Goal: Complete application form: Complete application form

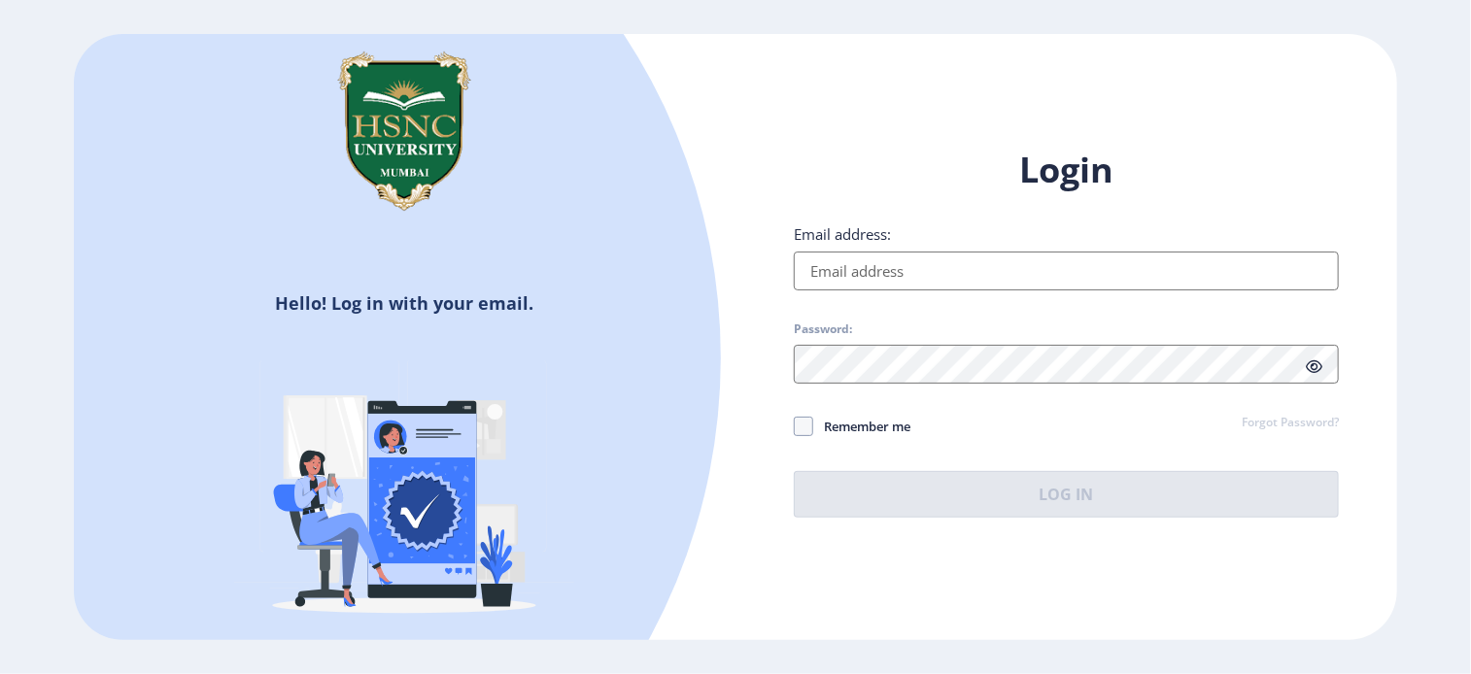
click at [946, 277] on input "Email address:" at bounding box center [1066, 271] width 545 height 39
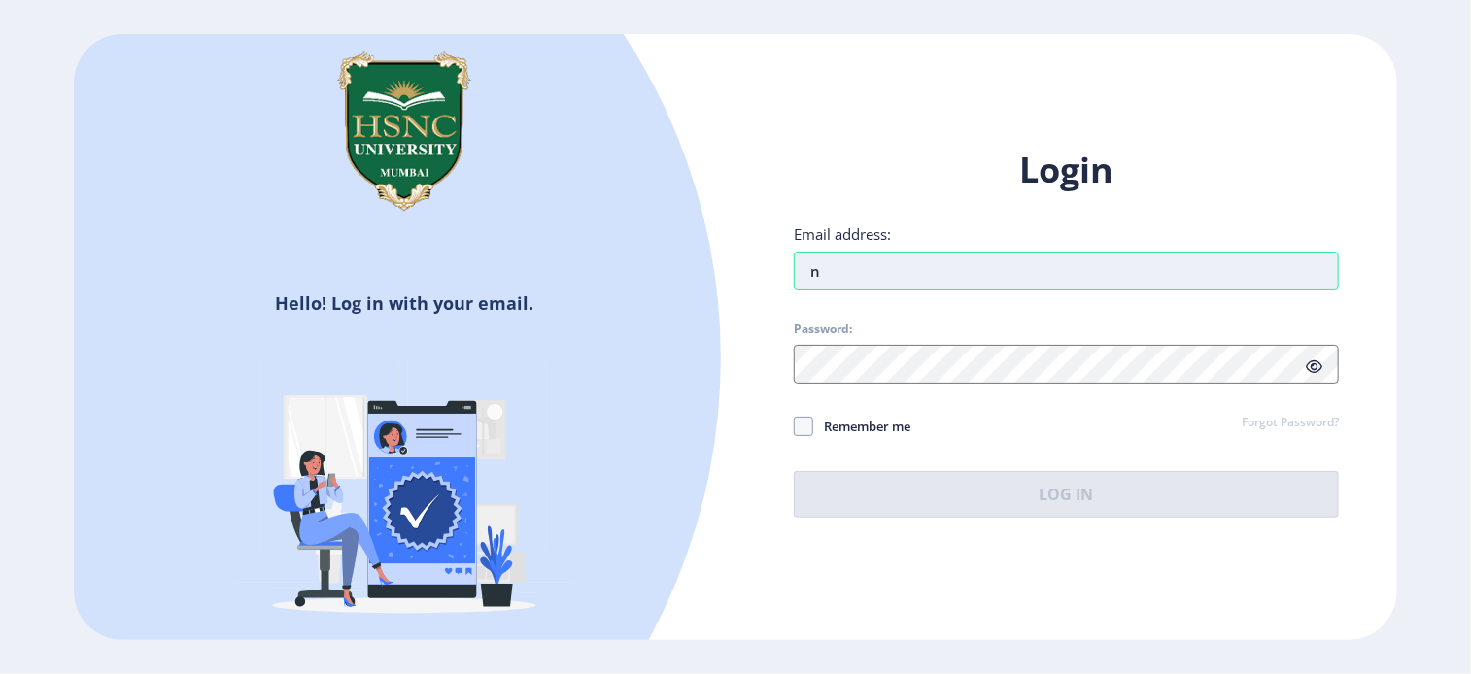
type input "[EMAIL_ADDRESS][DOMAIN_NAME]"
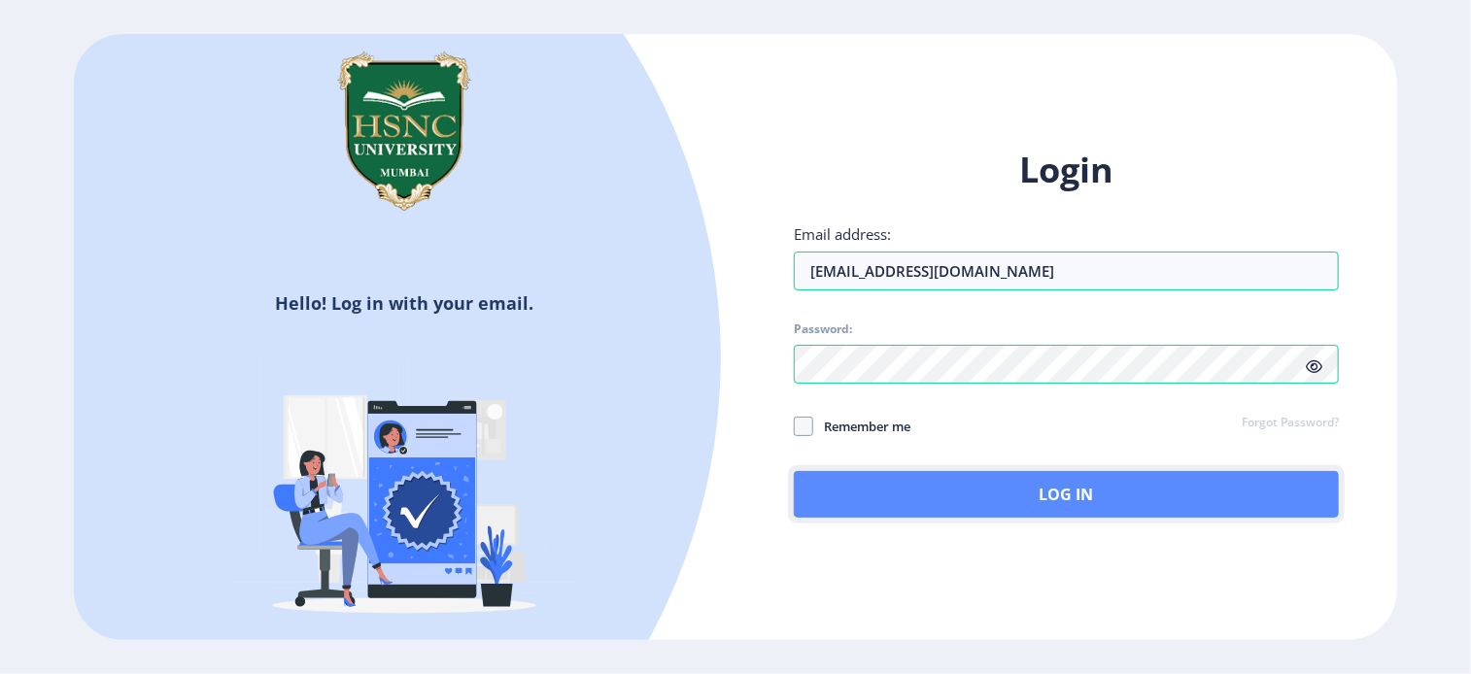
click at [1228, 496] on button "Log In" at bounding box center [1066, 494] width 545 height 47
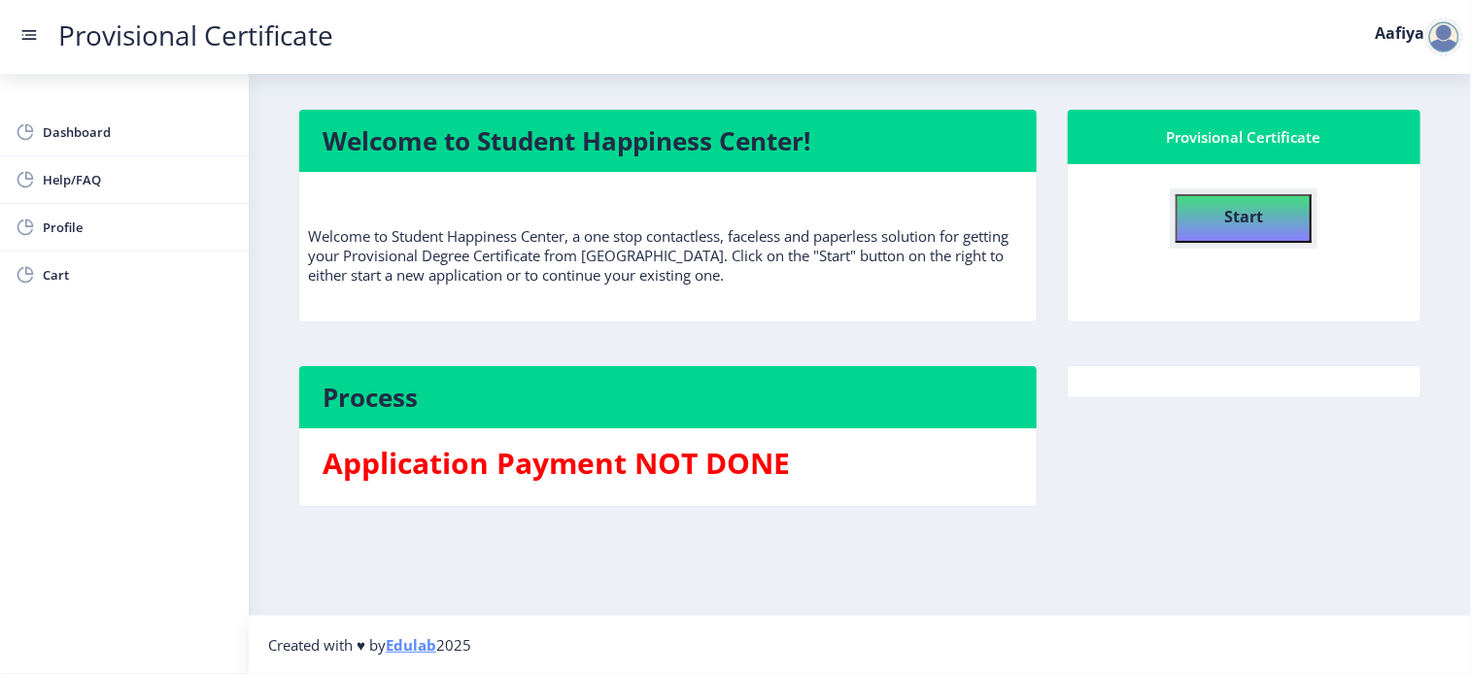
click at [1240, 224] on b "Start" at bounding box center [1243, 216] width 39 height 21
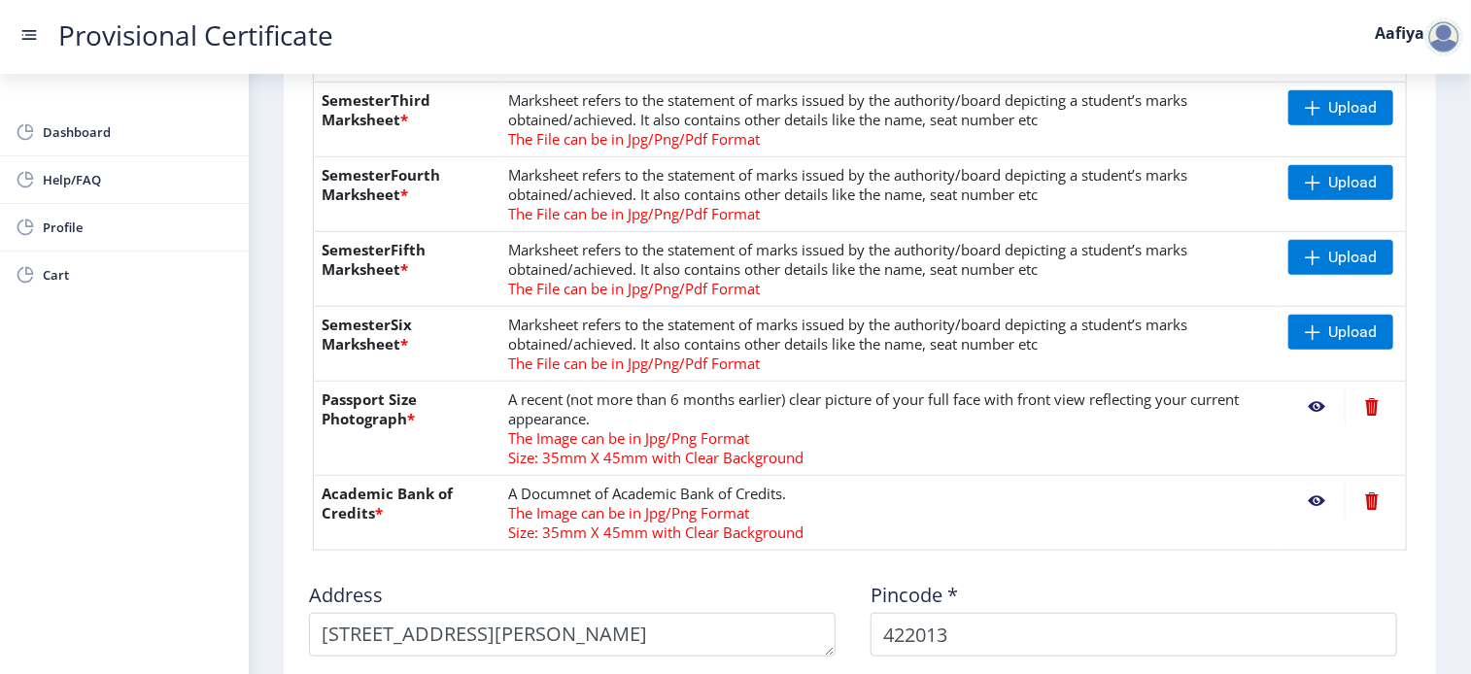
scroll to position [656, 0]
click at [1339, 248] on span "Upload" at bounding box center [1352, 256] width 49 height 19
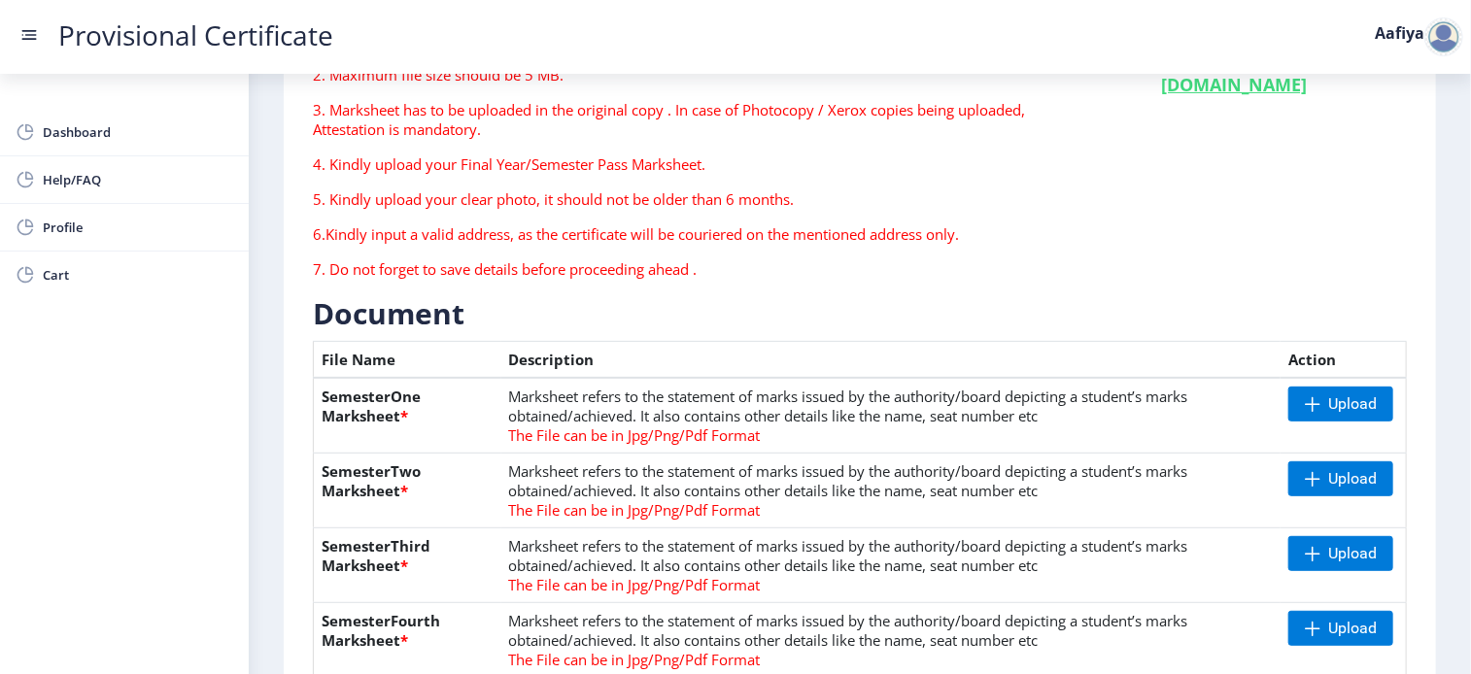
scroll to position [206, 0]
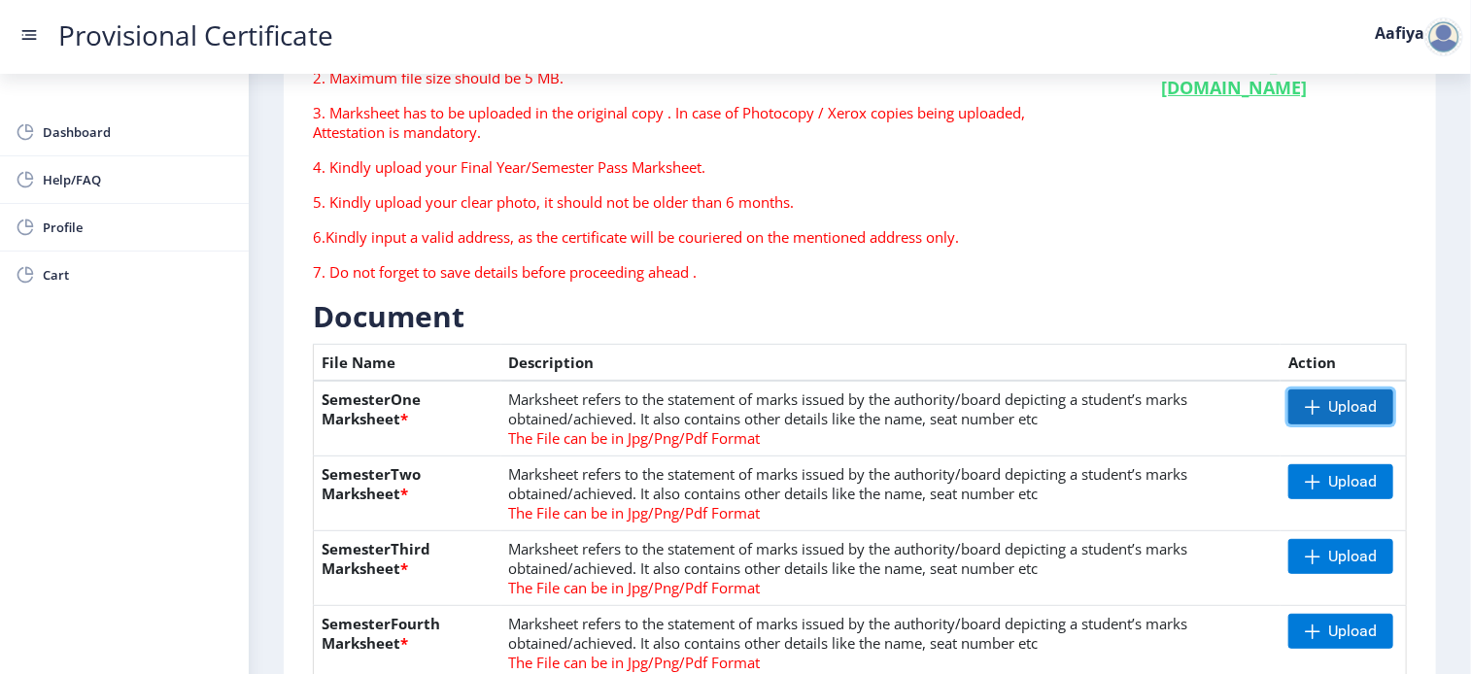
click at [1345, 397] on span "Upload" at bounding box center [1352, 406] width 49 height 19
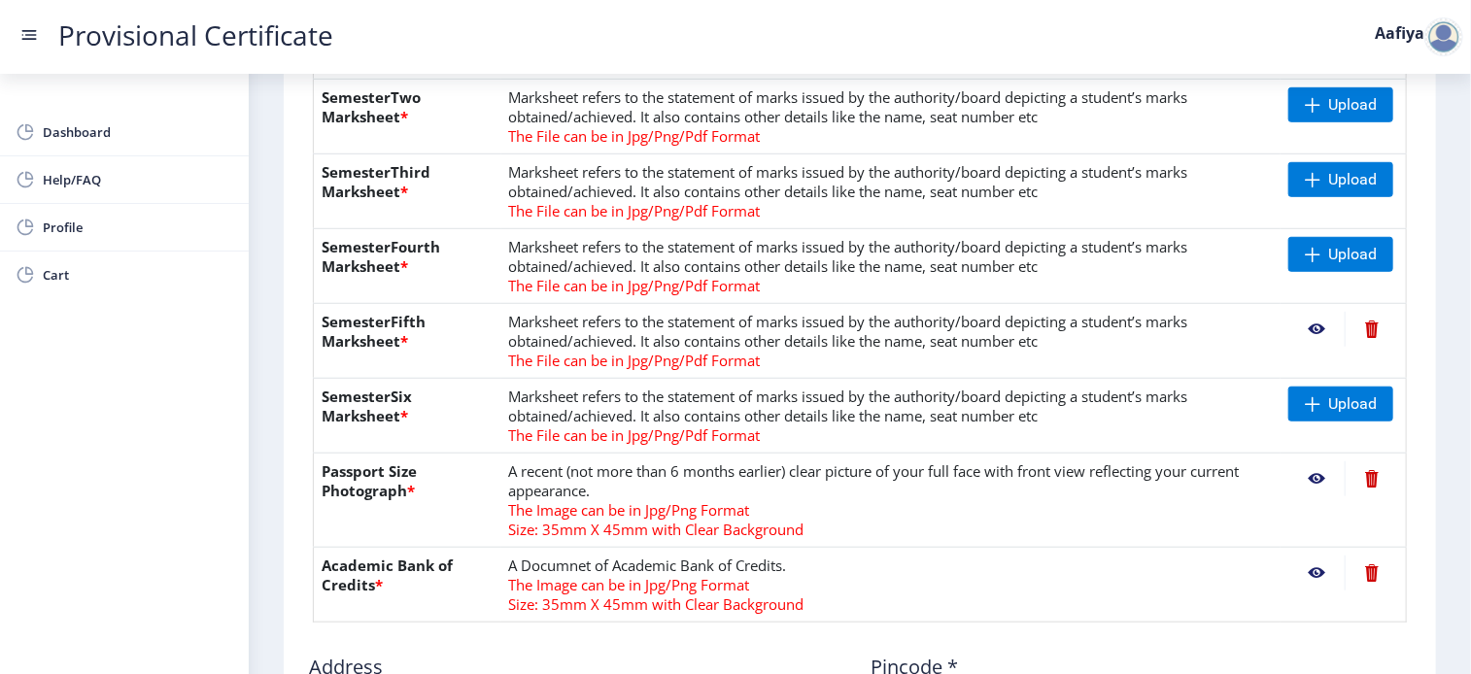
scroll to position [583, 0]
click at [1367, 409] on span "Upload" at bounding box center [1352, 403] width 49 height 19
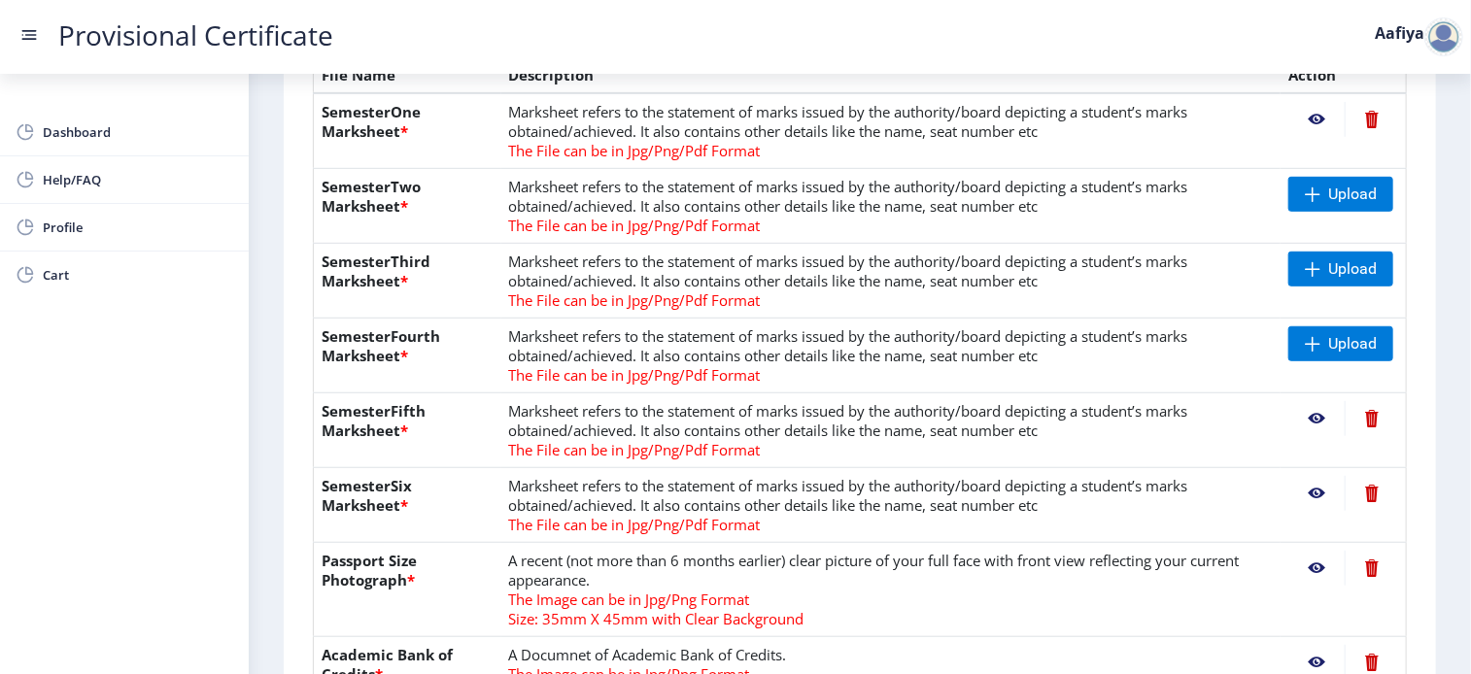
scroll to position [496, 0]
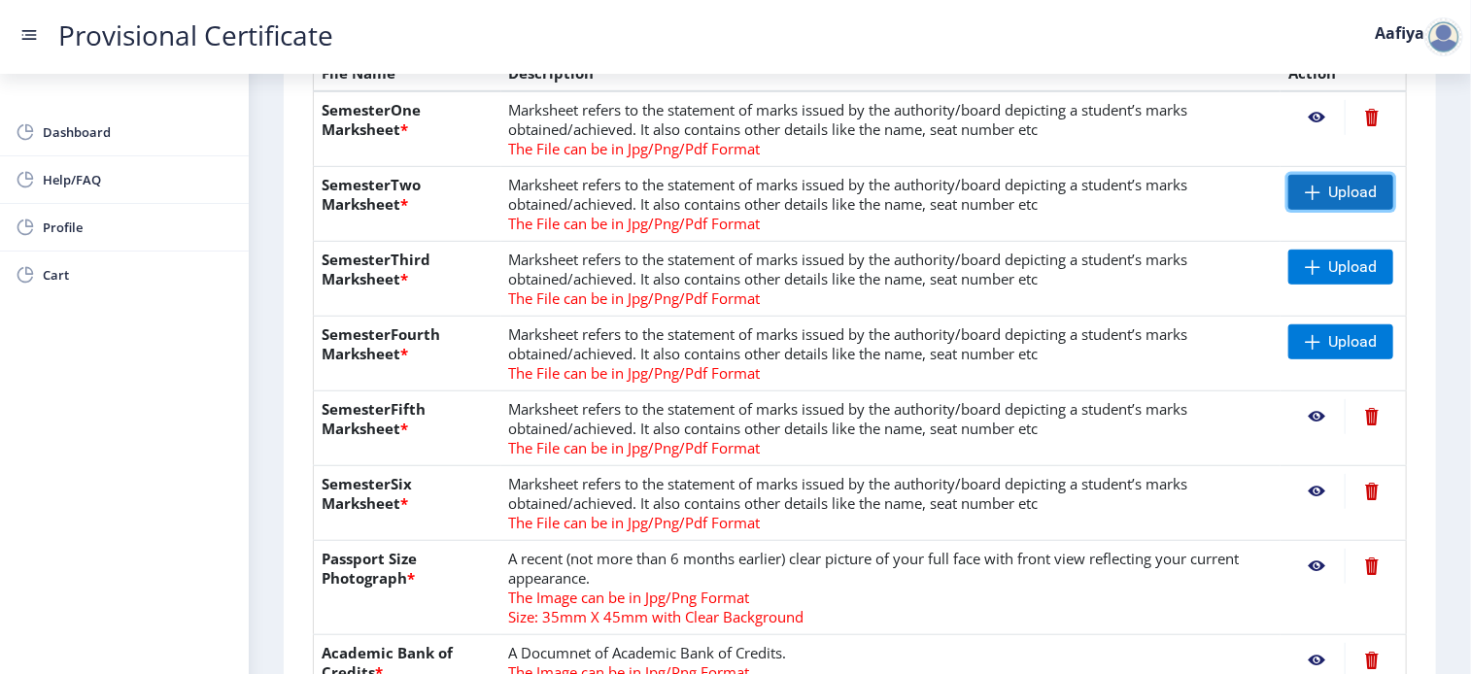
click at [1326, 204] on span "Upload" at bounding box center [1340, 192] width 105 height 35
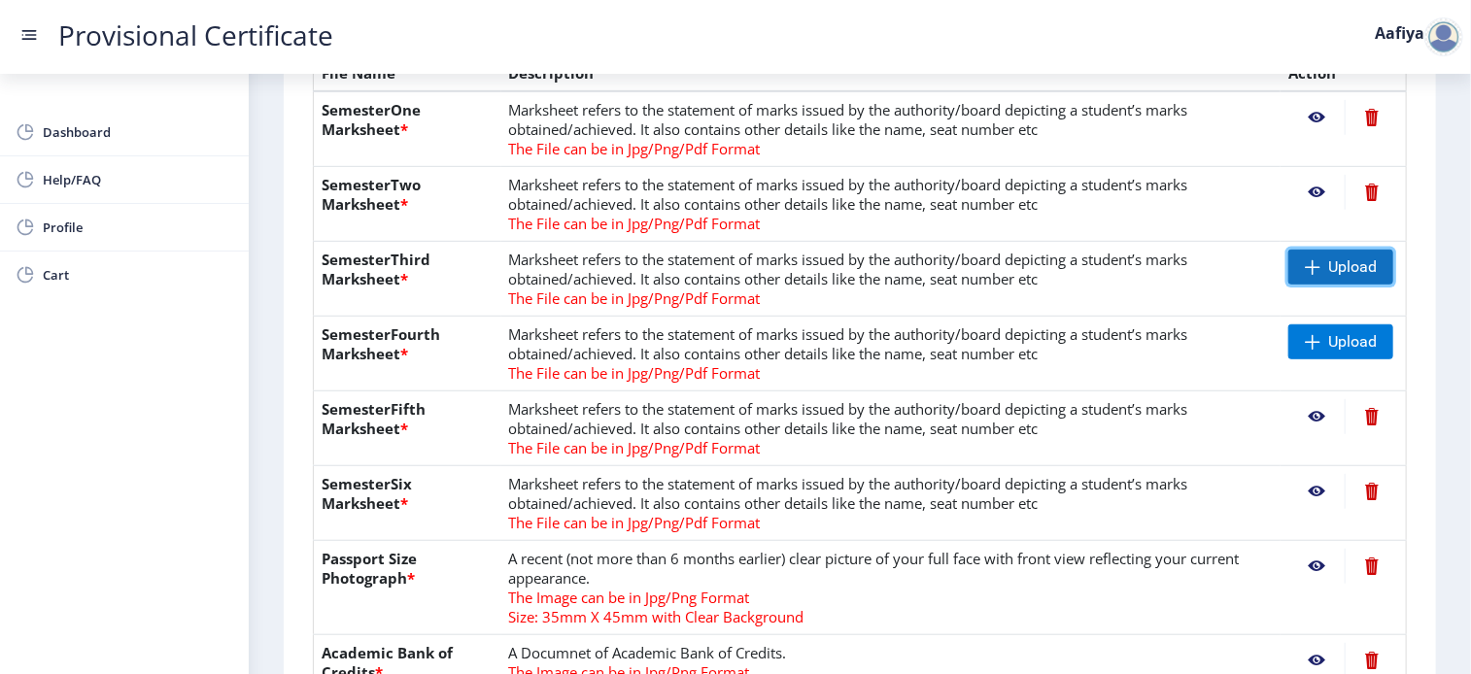
click at [1310, 280] on span "Upload" at bounding box center [1340, 267] width 105 height 35
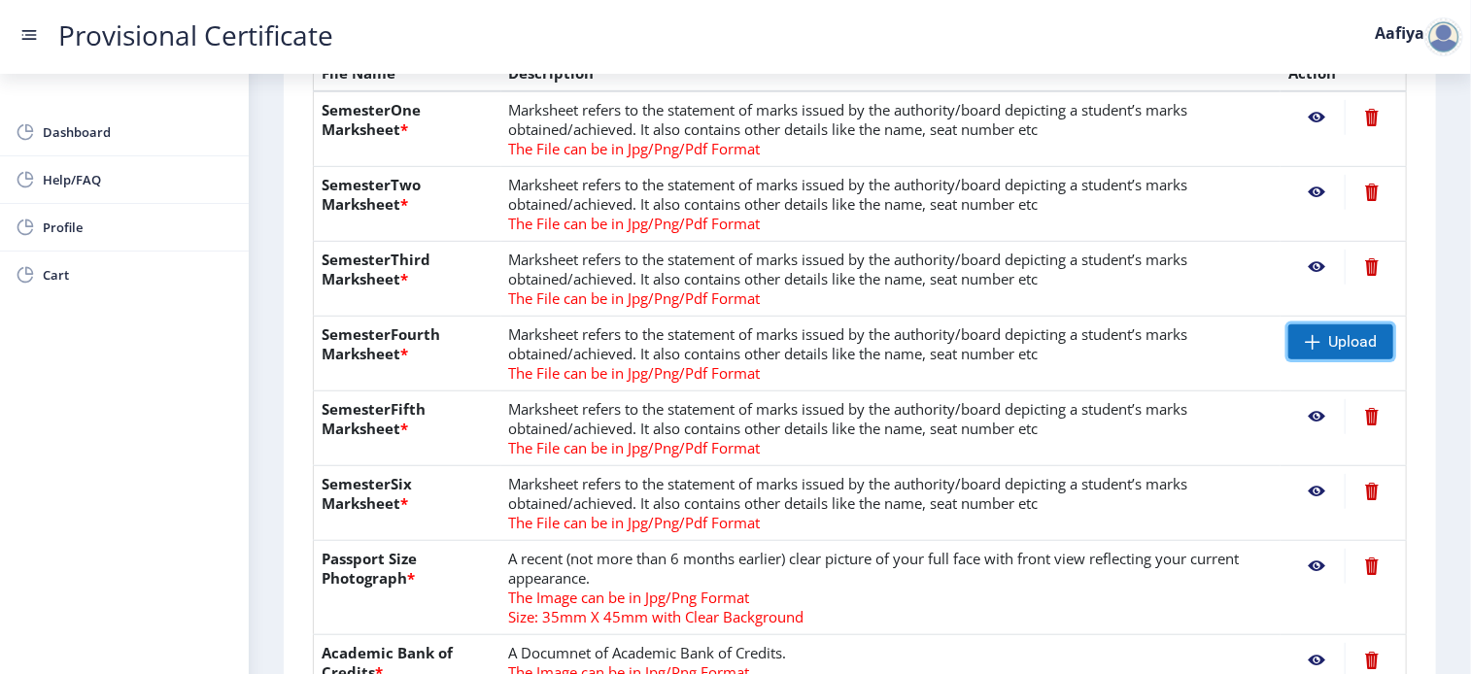
click at [1315, 347] on span at bounding box center [1313, 342] width 16 height 16
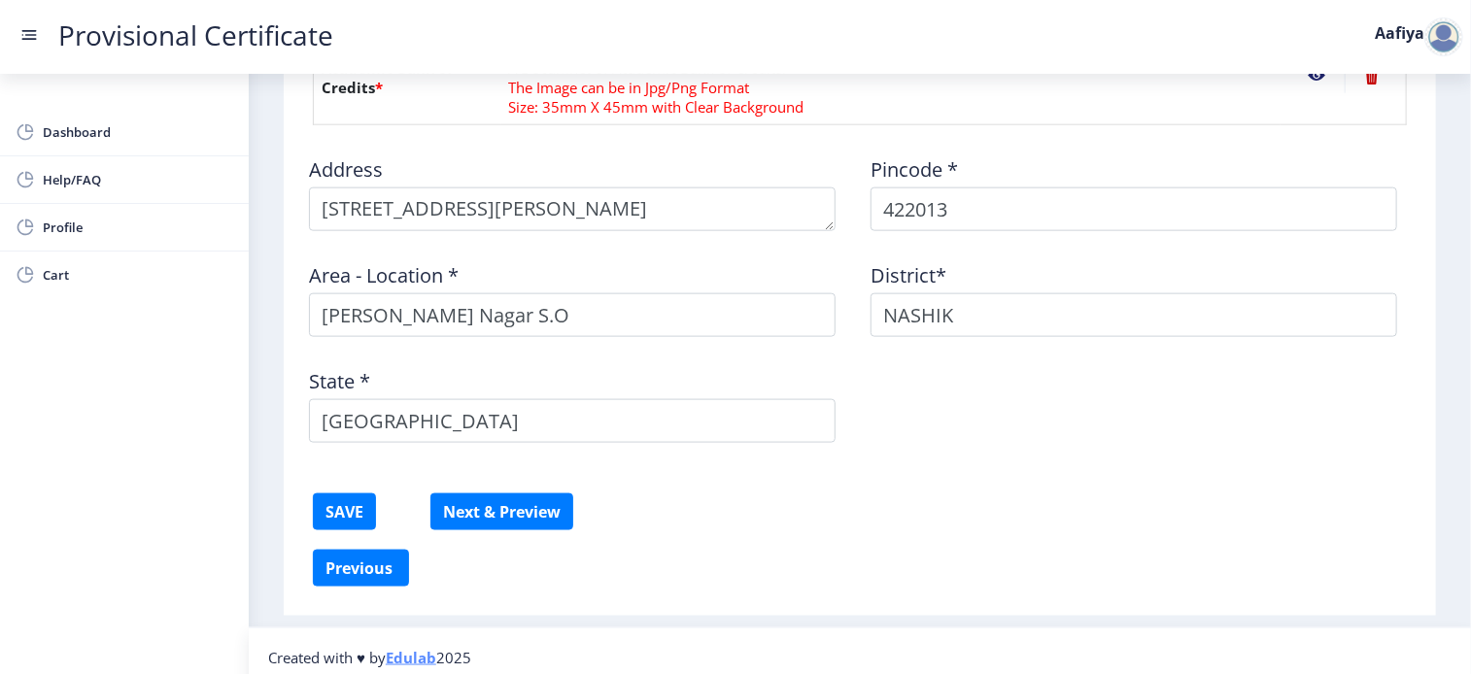
scroll to position [1089, 0]
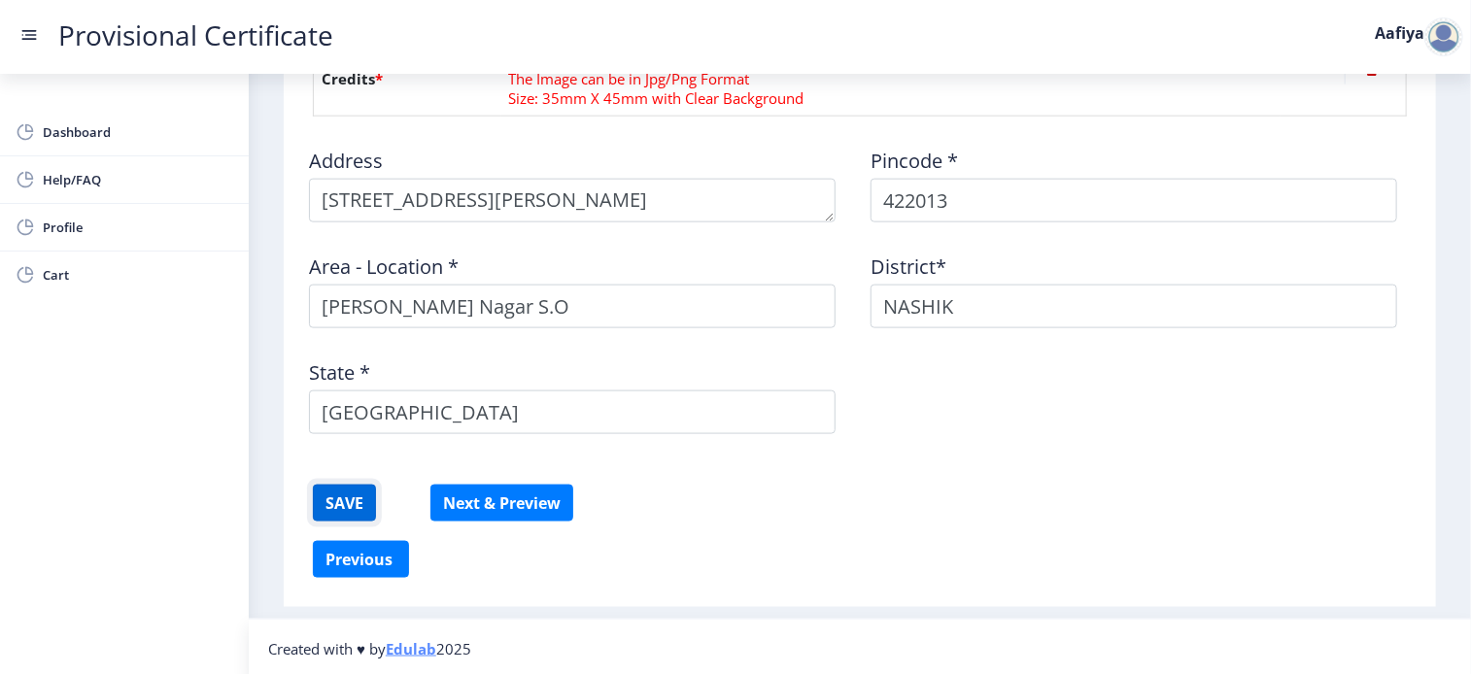
click at [358, 489] on button "SAVE" at bounding box center [344, 503] width 63 height 37
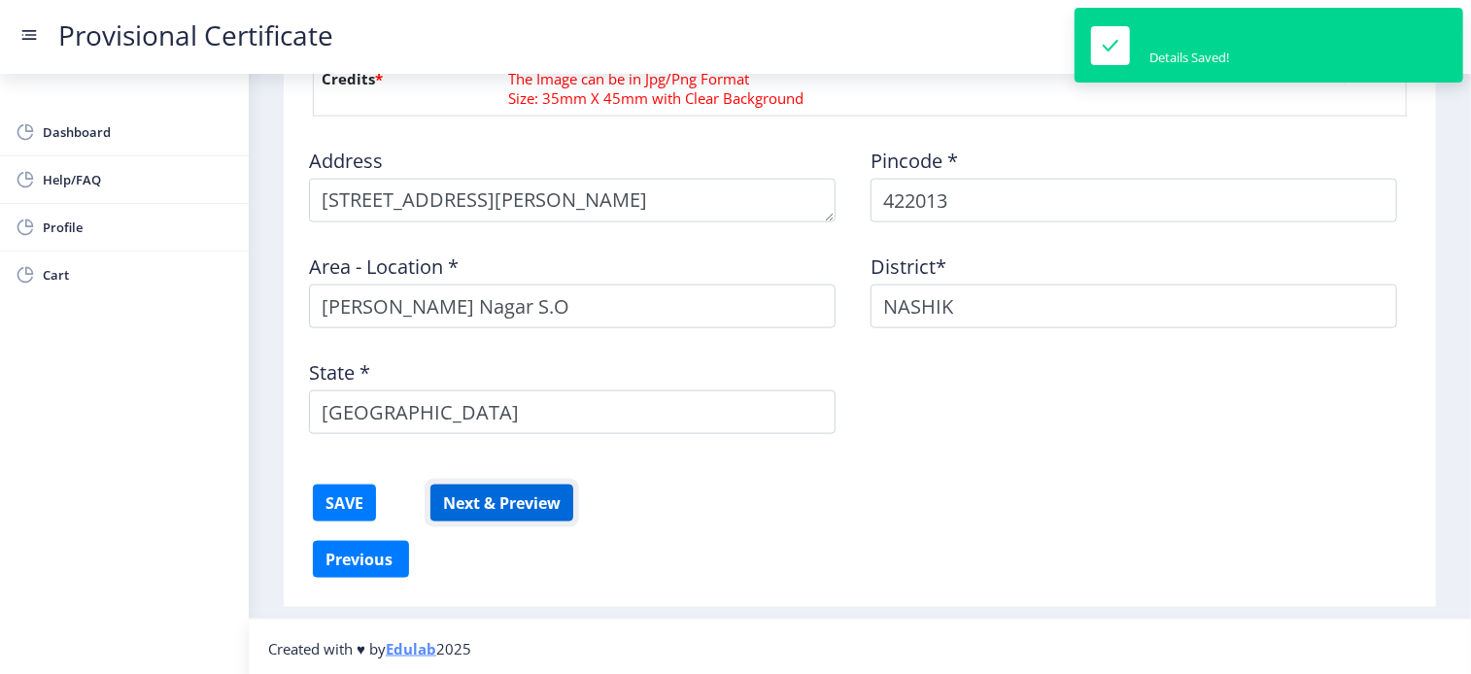
click at [520, 495] on button "Next & Preview" at bounding box center [501, 503] width 143 height 37
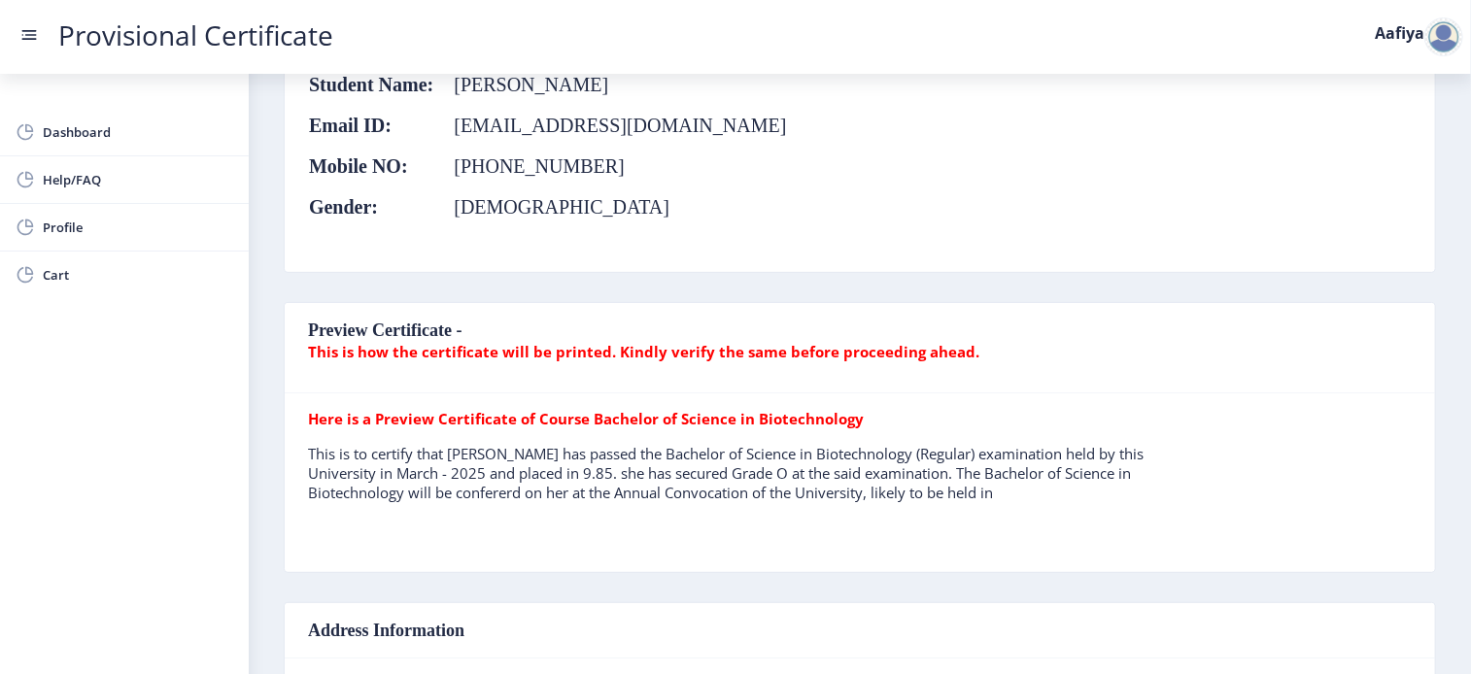
scroll to position [249, 0]
click at [575, 349] on b "This is how the certificate will be printed. Kindly verify the same before proc…" at bounding box center [643, 353] width 671 height 19
click at [420, 323] on nb-card-header "Preview Certificate - This is how the certificate will be printed. Kindly verif…" at bounding box center [860, 350] width 1150 height 90
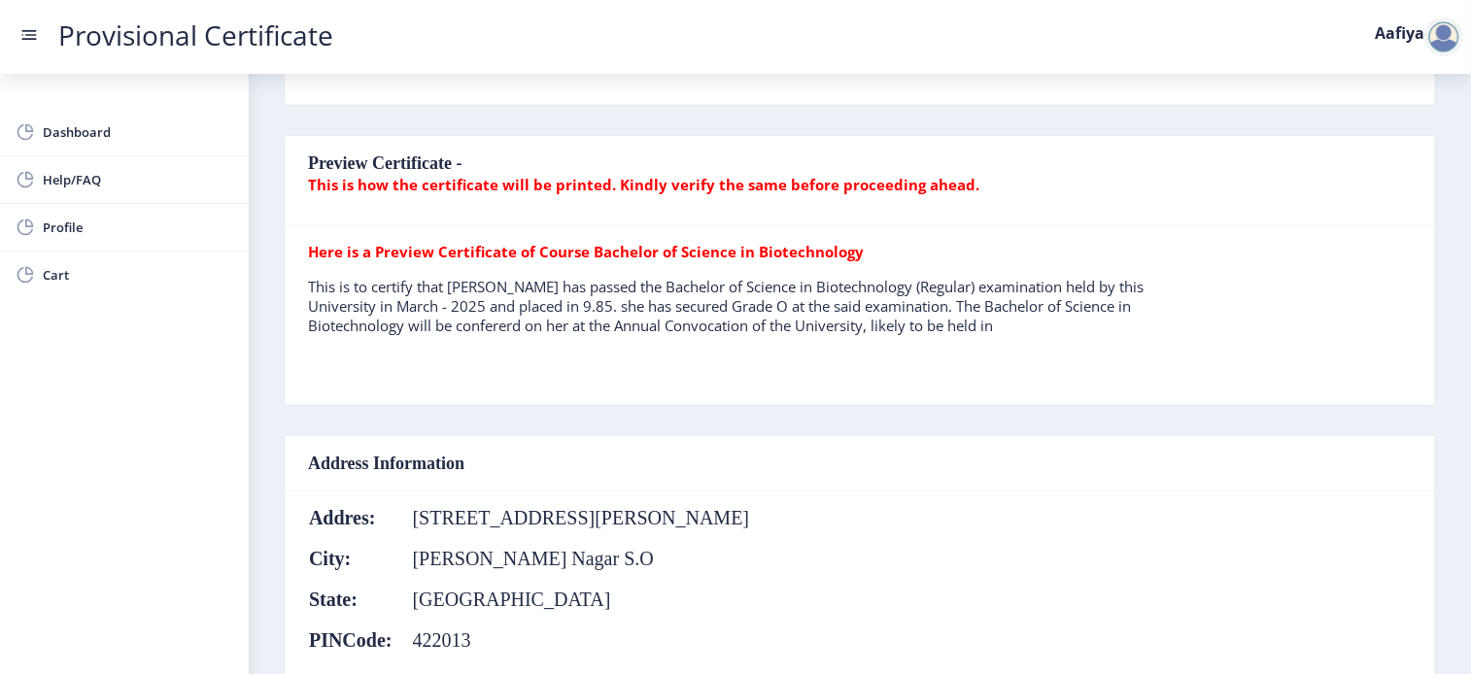
scroll to position [484, 0]
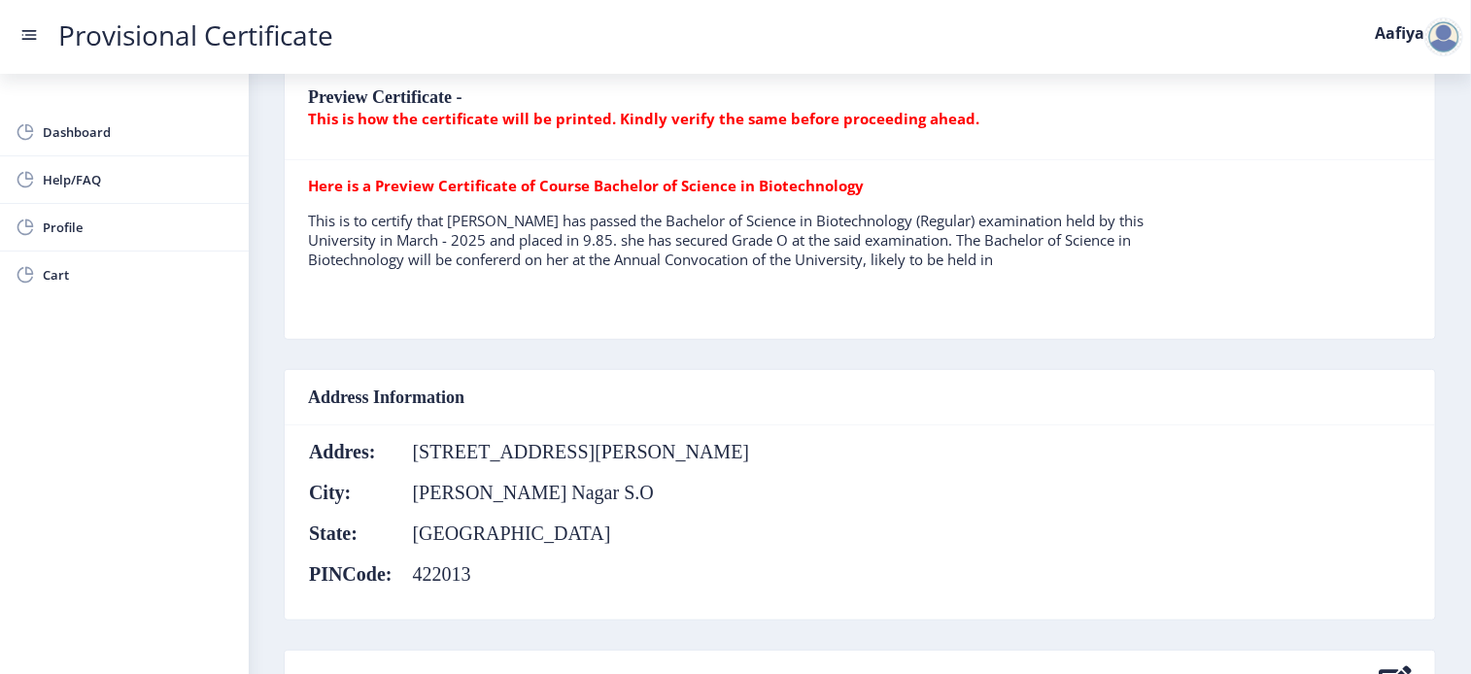
click at [1043, 266] on p "This is to certify that [PERSON_NAME] has passed the Bachelor of Science in Bio…" at bounding box center [749, 240] width 883 height 58
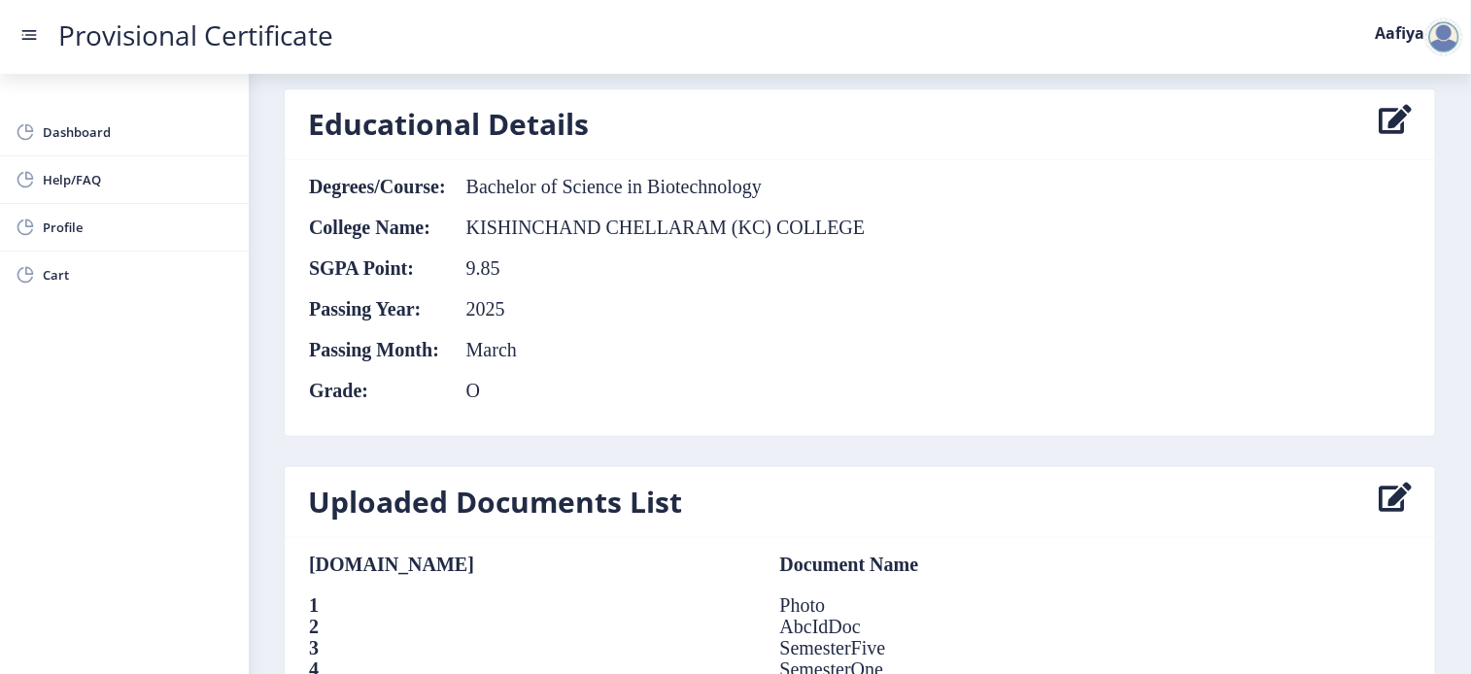
scroll to position [1051, 0]
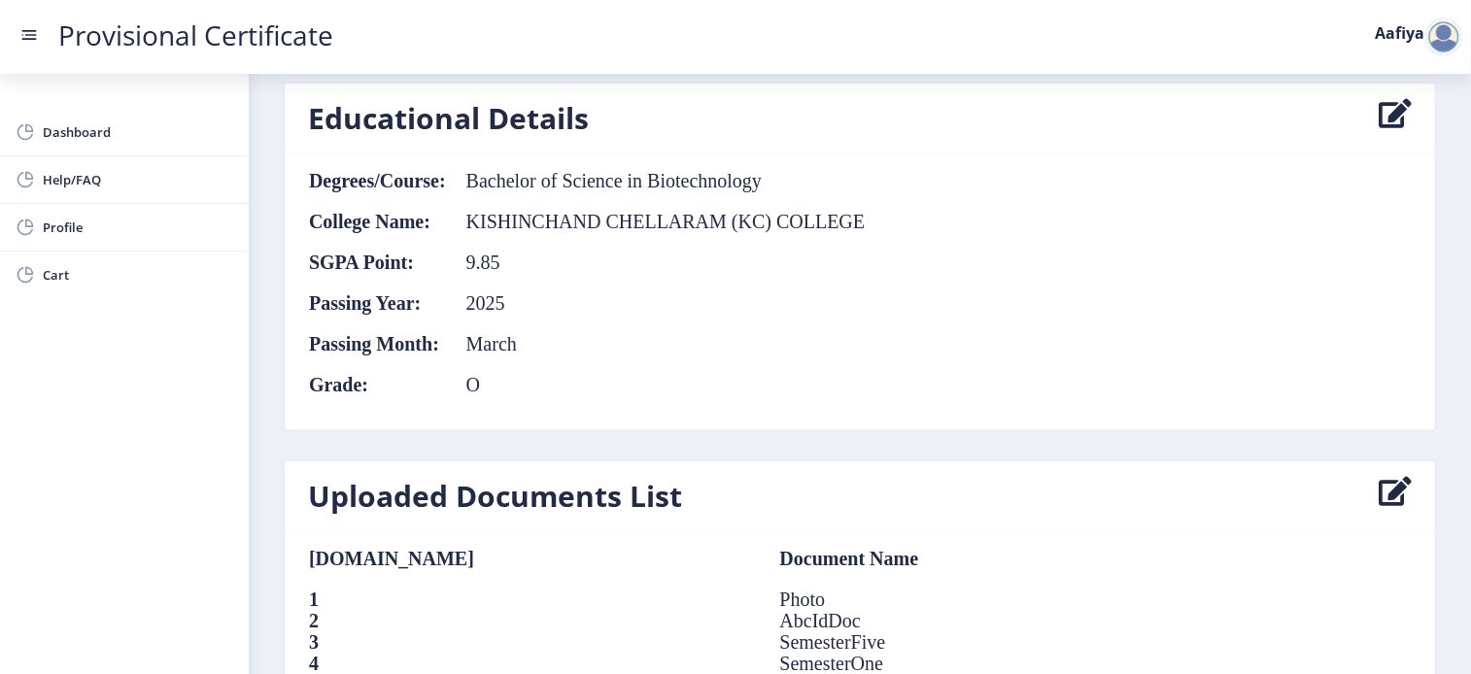
click at [480, 374] on td "O" at bounding box center [657, 384] width 420 height 21
click at [1395, 106] on icon at bounding box center [1395, 118] width 33 height 39
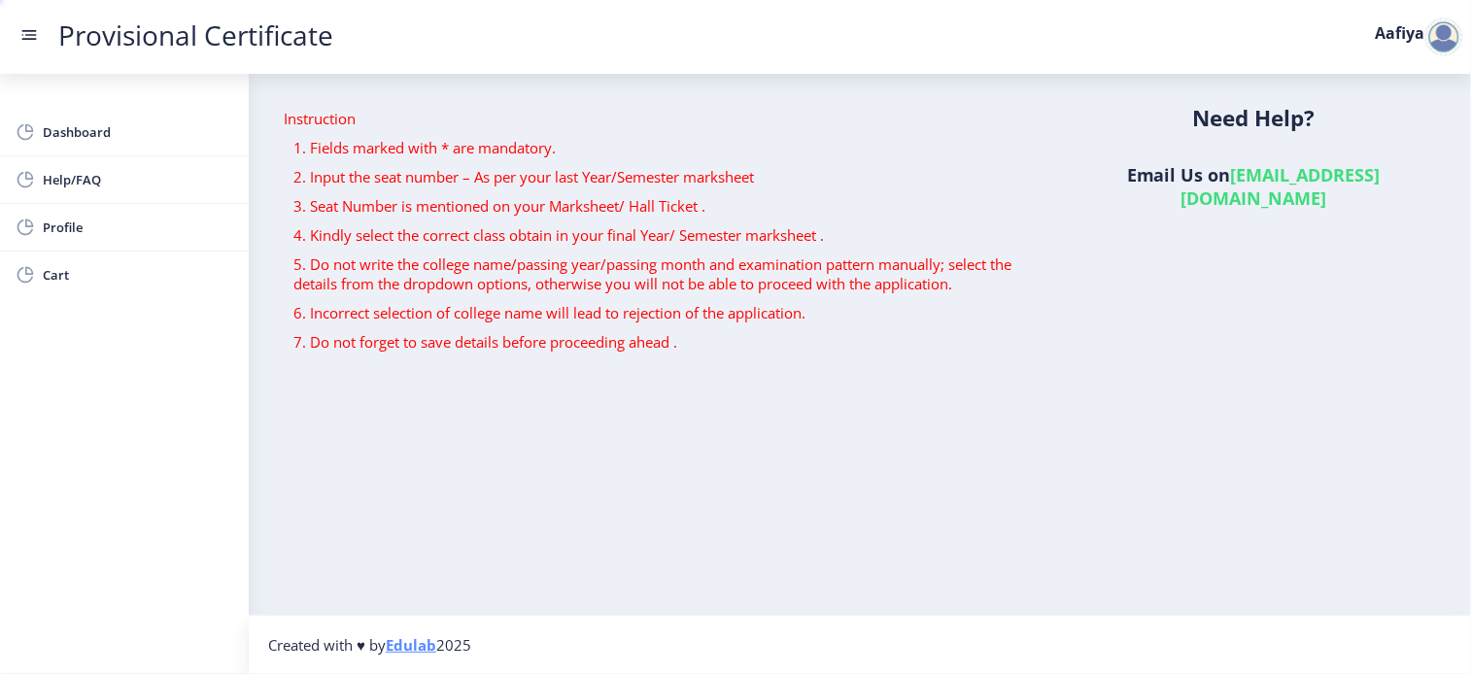
scroll to position [486, 0]
select select "O"
select select "March"
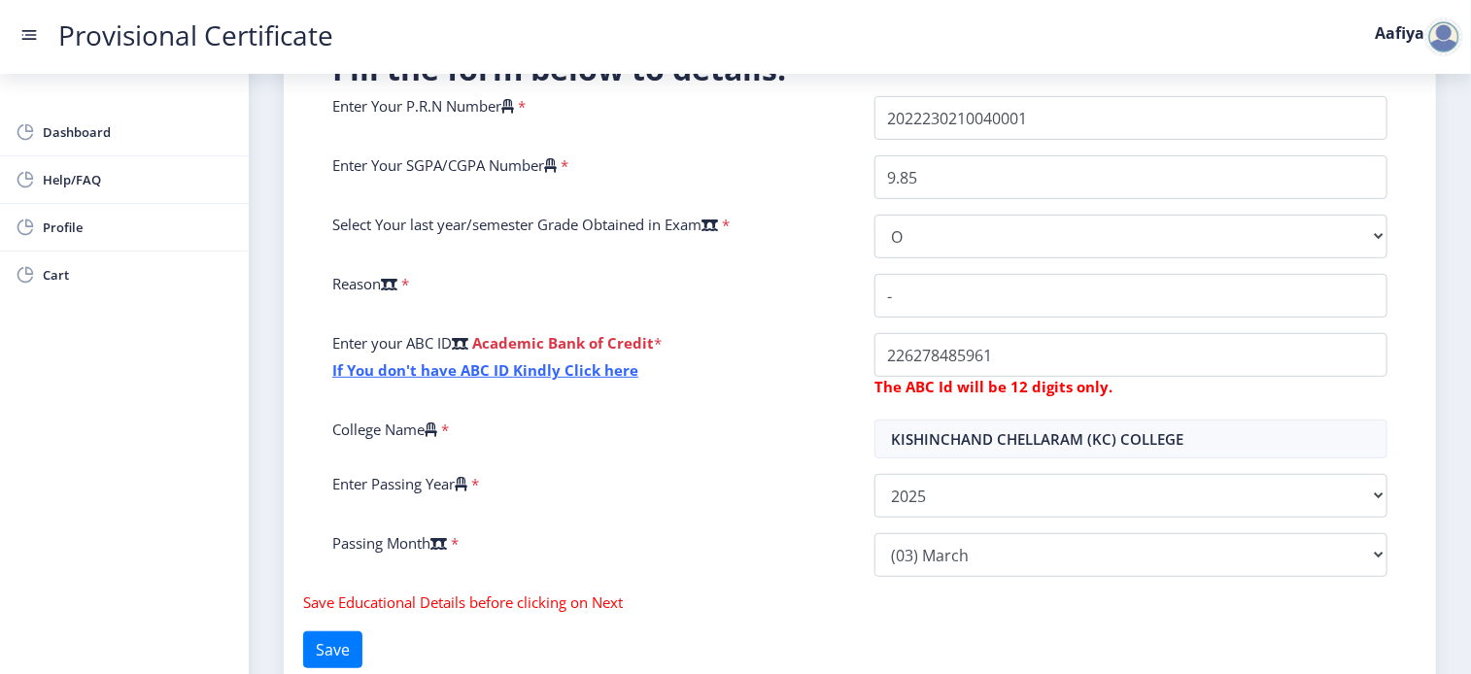
scroll to position [395, 0]
click at [350, 652] on button "Save" at bounding box center [332, 649] width 59 height 37
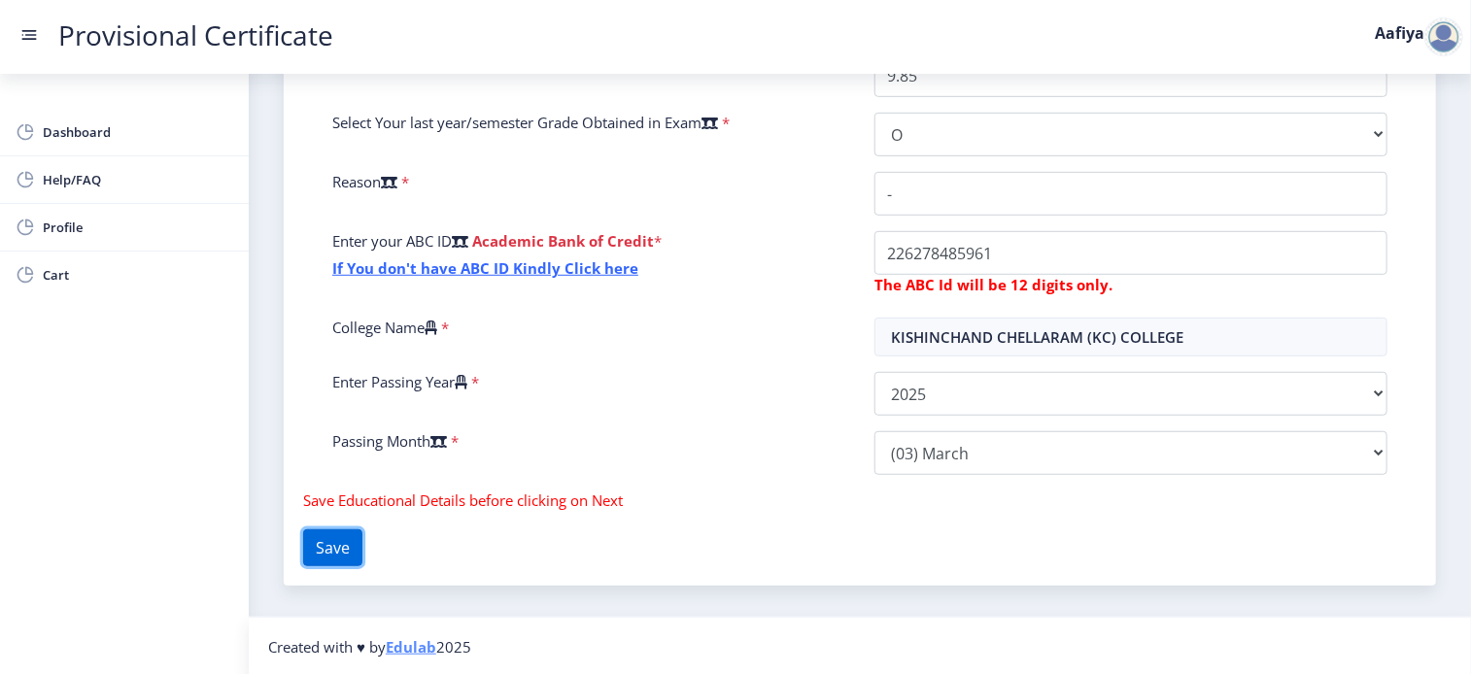
scroll to position [496, 0]
click at [361, 550] on button "Save" at bounding box center [332, 548] width 59 height 37
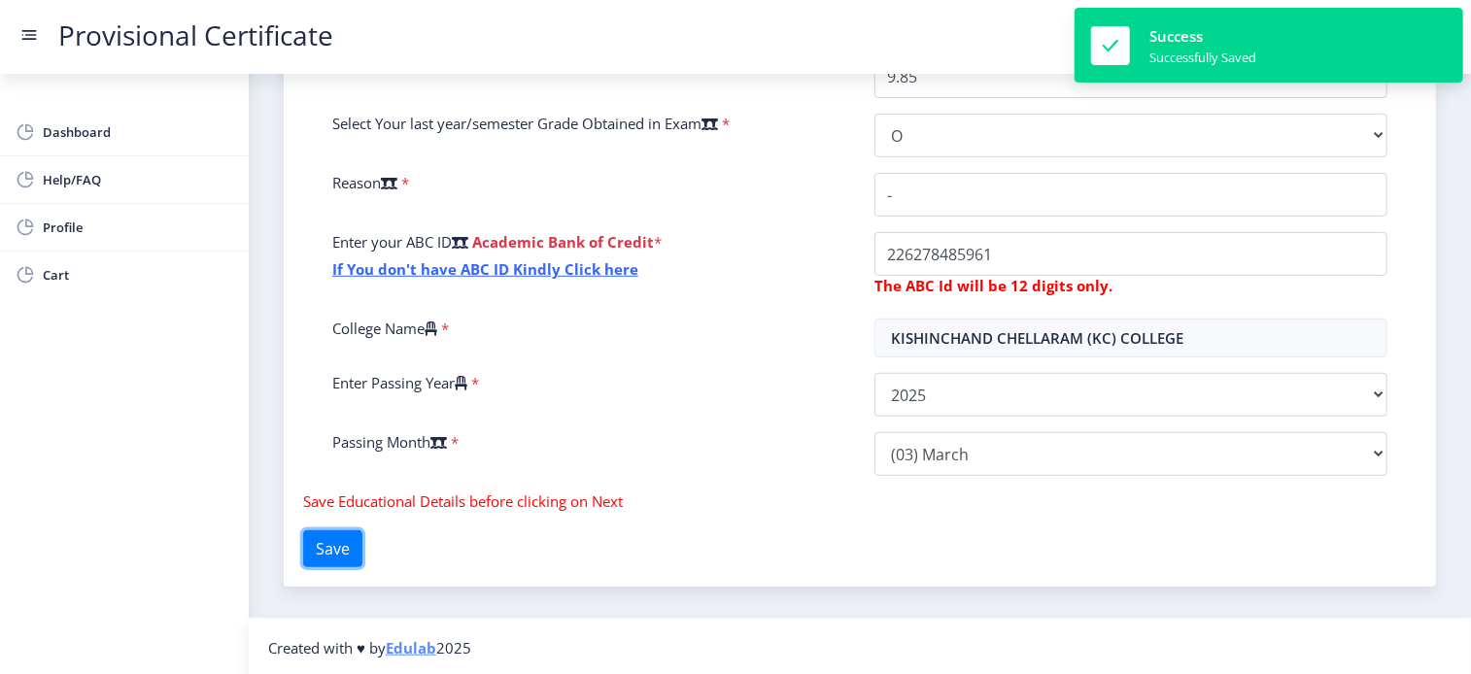
scroll to position [0, 0]
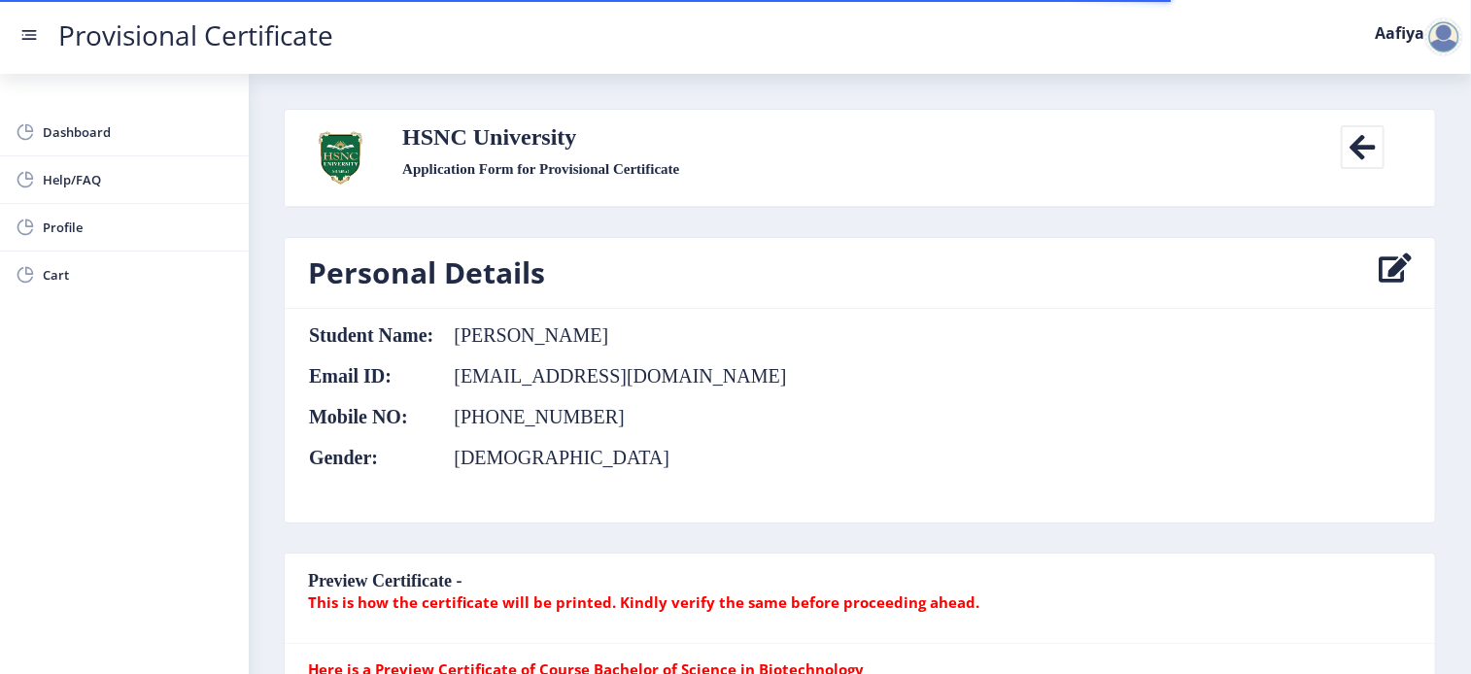
click at [556, 360] on table "Student Name: Aafiya noorani Email ID: nooraniaafiya100@gmail.com Mobile NO: +9…" at bounding box center [548, 416] width 480 height 183
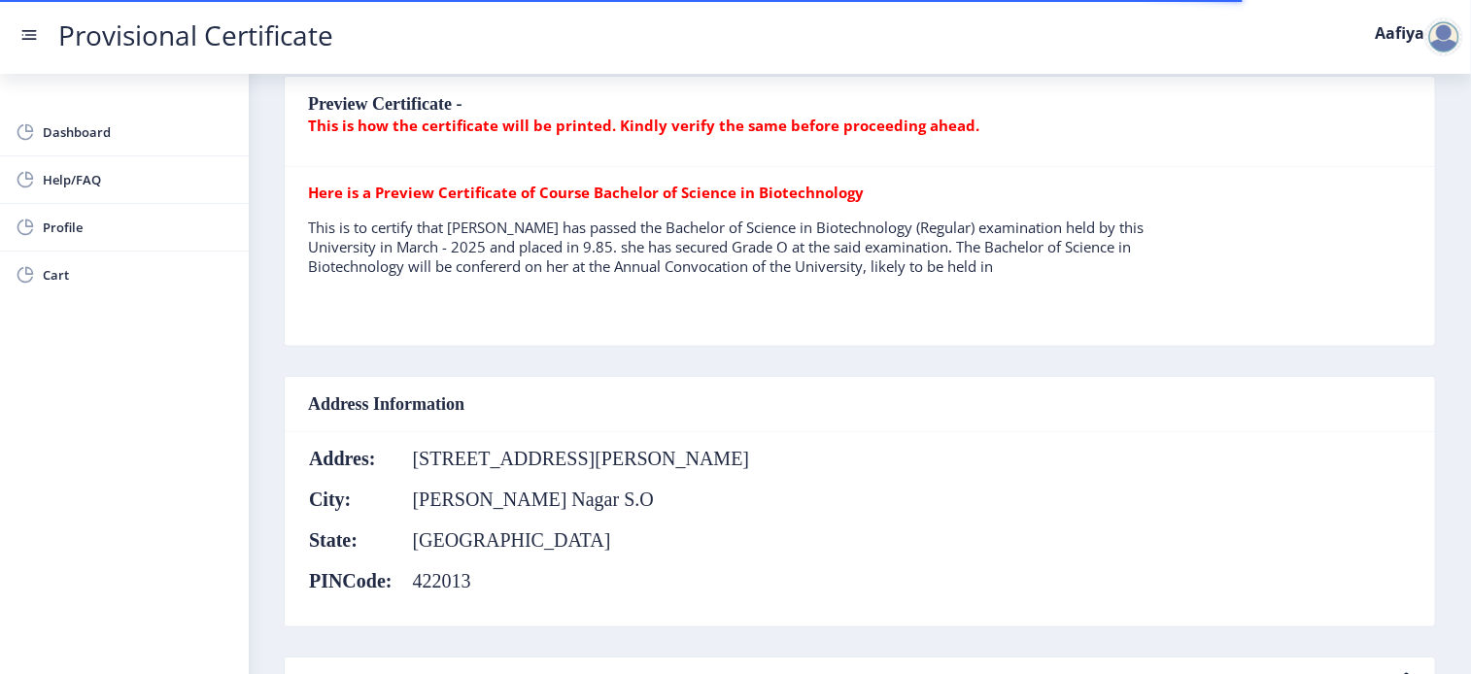
scroll to position [478, 0]
click at [524, 188] on b "Here is a Preview Certificate of Course Bachelor of Science in Biotechnology" at bounding box center [586, 191] width 556 height 19
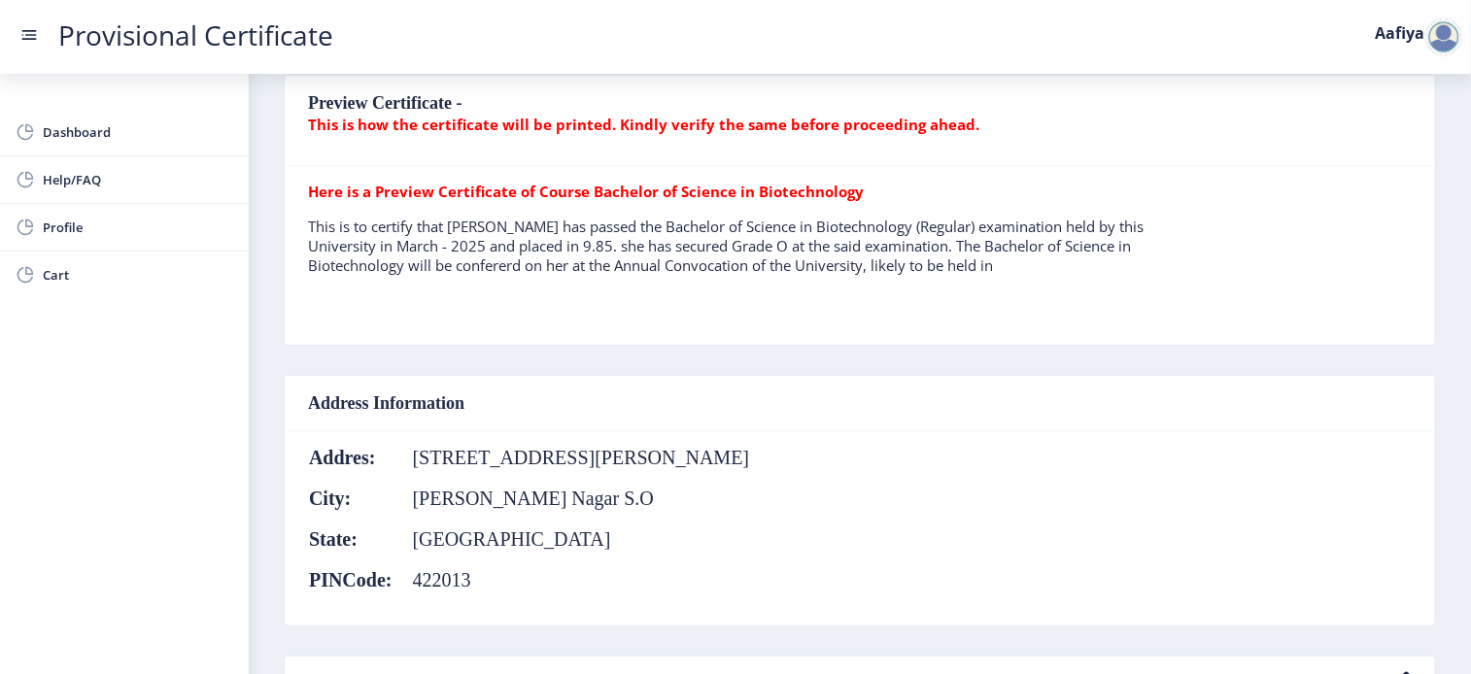
click at [915, 190] on p "Here is a Preview Certificate of Course Bachelor of Science in Biotechnology" at bounding box center [749, 191] width 883 height 19
click at [936, 257] on p "This is to certify that [PERSON_NAME] has passed the Bachelor of Science in Bio…" at bounding box center [749, 246] width 883 height 58
click at [352, 229] on p "This is to certify that [PERSON_NAME] has passed the Bachelor of Science in Bio…" at bounding box center [749, 246] width 883 height 58
click at [311, 187] on b "Here is a Preview Certificate of Course Bachelor of Science in Biotechnology" at bounding box center [586, 191] width 556 height 19
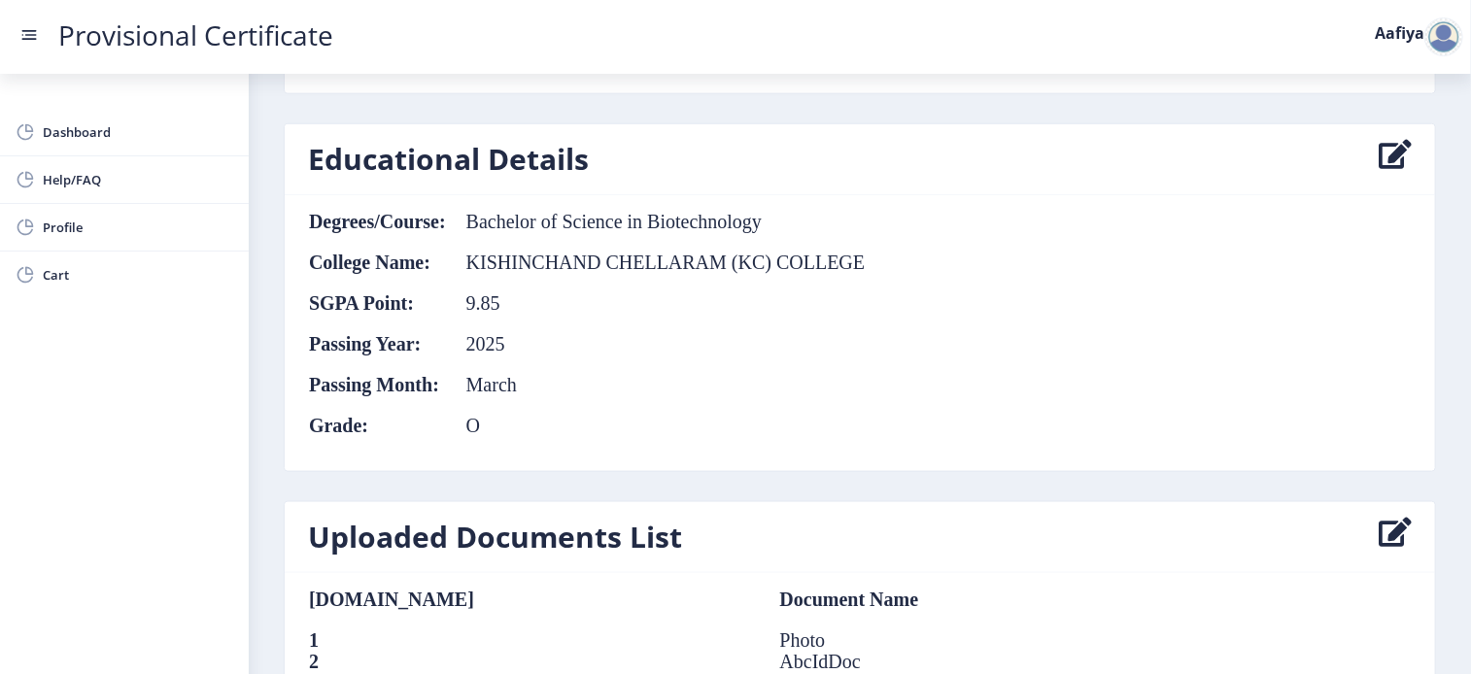
scroll to position [1324, 0]
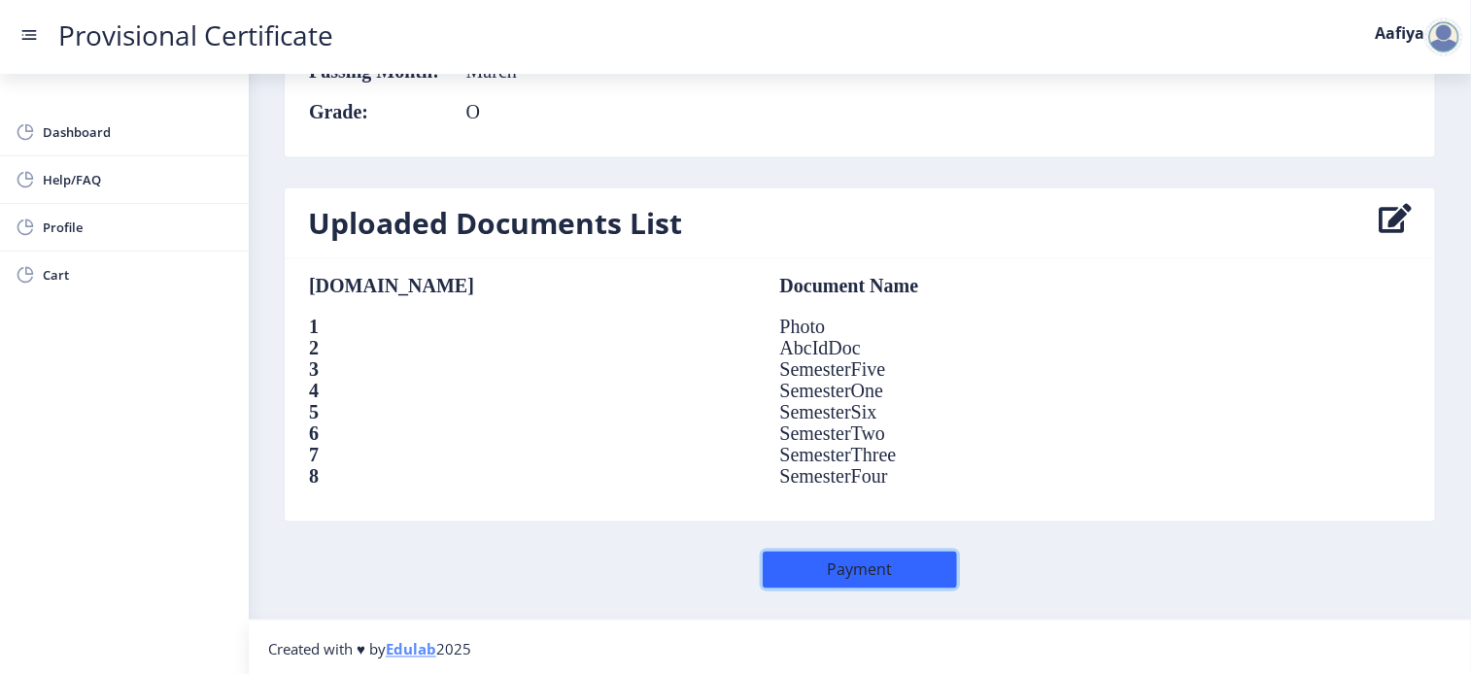
click at [874, 570] on button "Payment" at bounding box center [860, 570] width 194 height 37
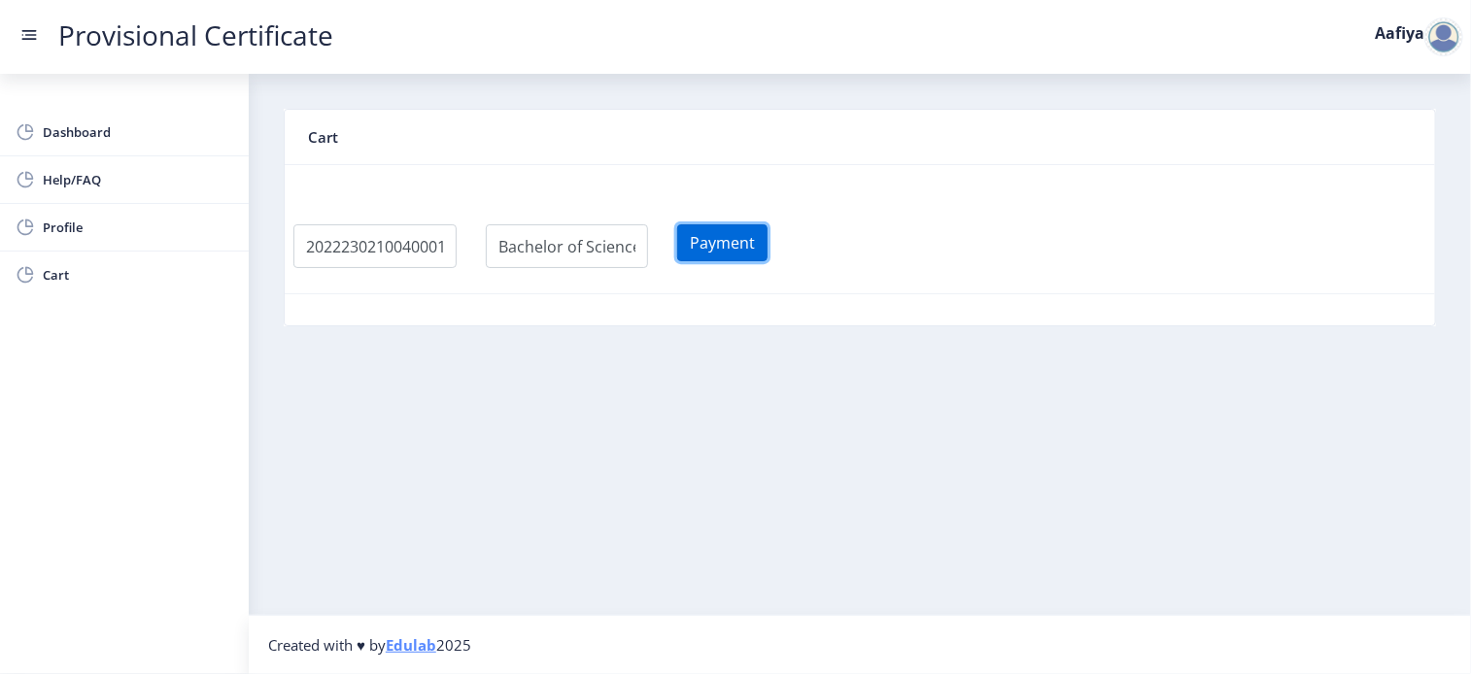
click at [750, 255] on button "Payment" at bounding box center [722, 242] width 90 height 37
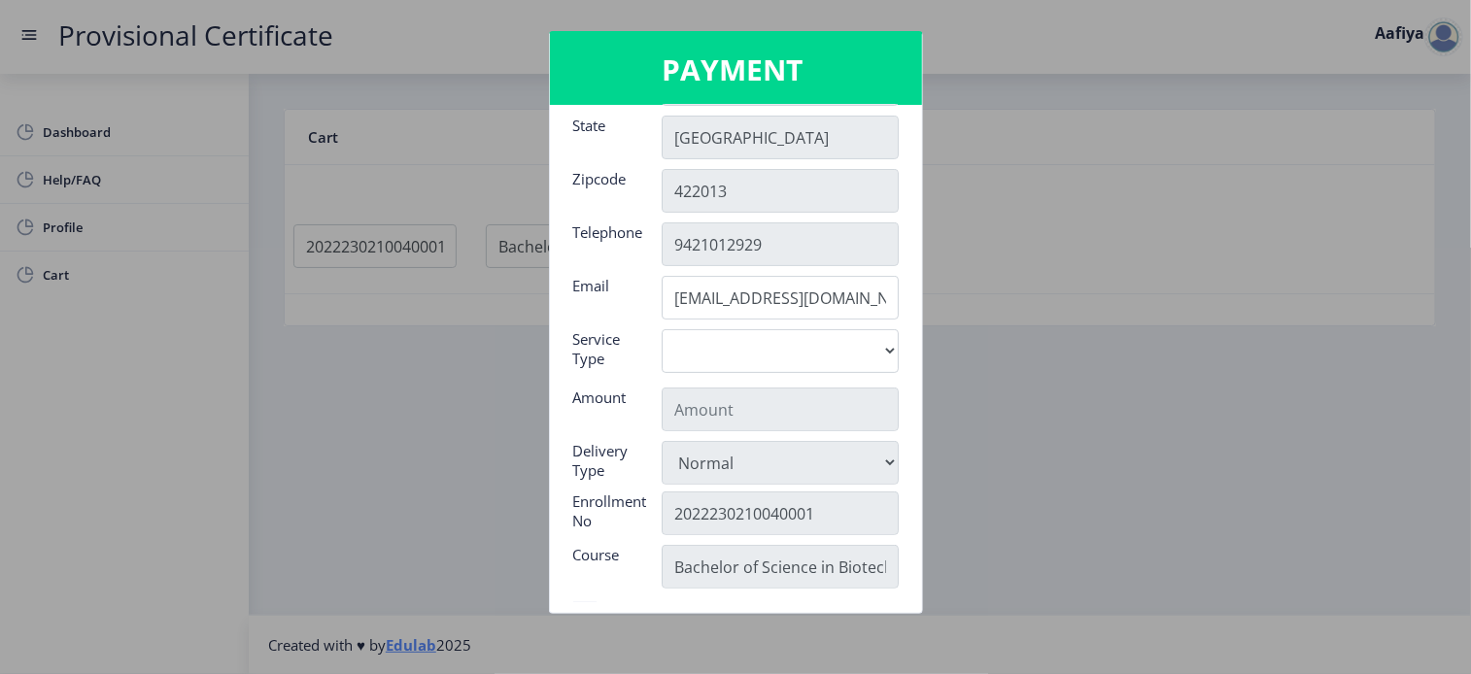
scroll to position [175, 0]
click at [882, 351] on select "Digital" at bounding box center [780, 351] width 237 height 44
select select "old"
click at [662, 329] on select "Digital" at bounding box center [780, 351] width 237 height 44
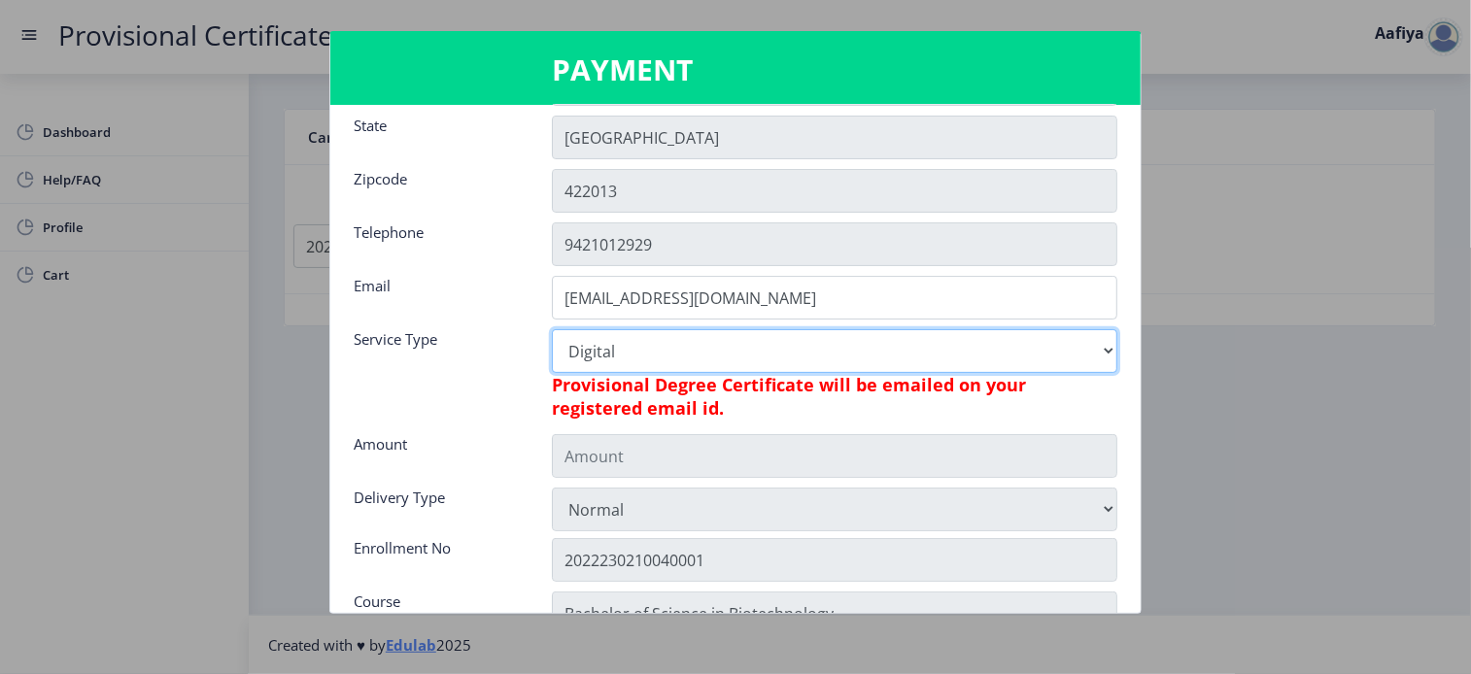
type input "795"
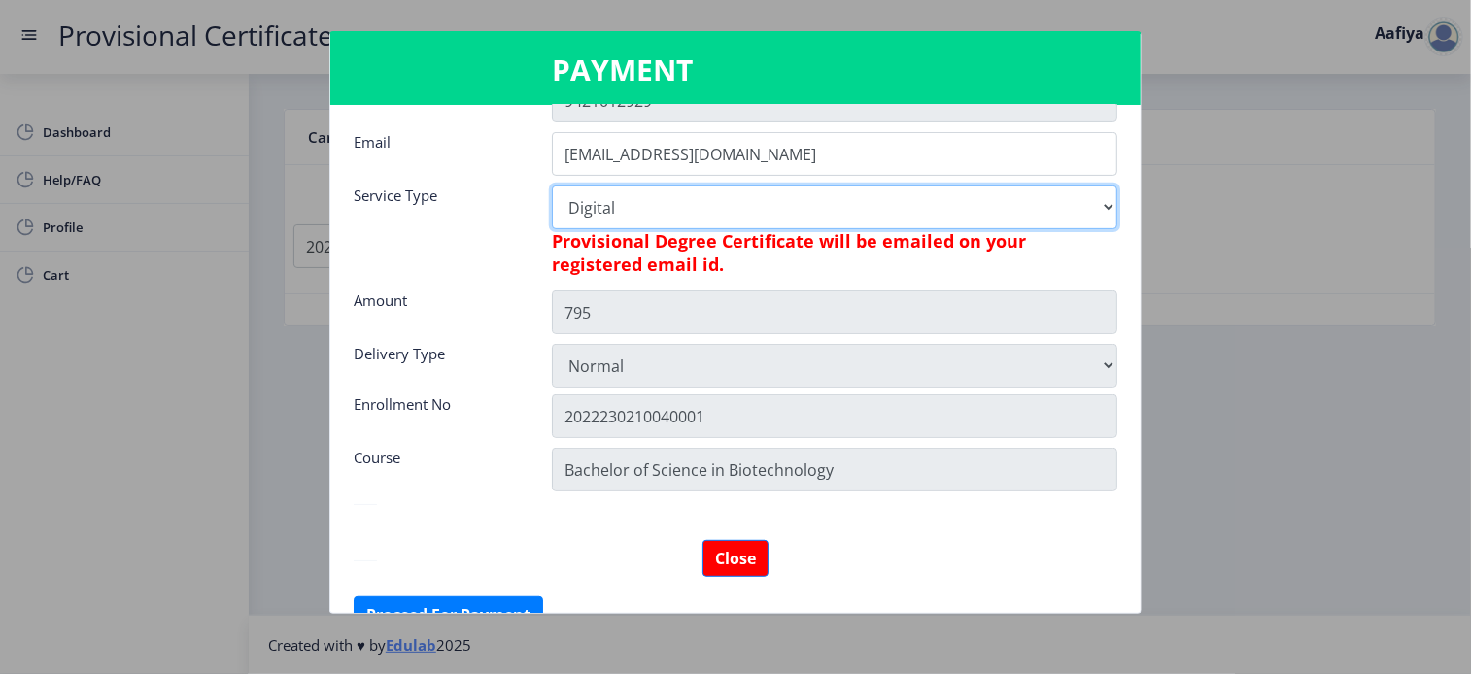
scroll to position [354, 0]
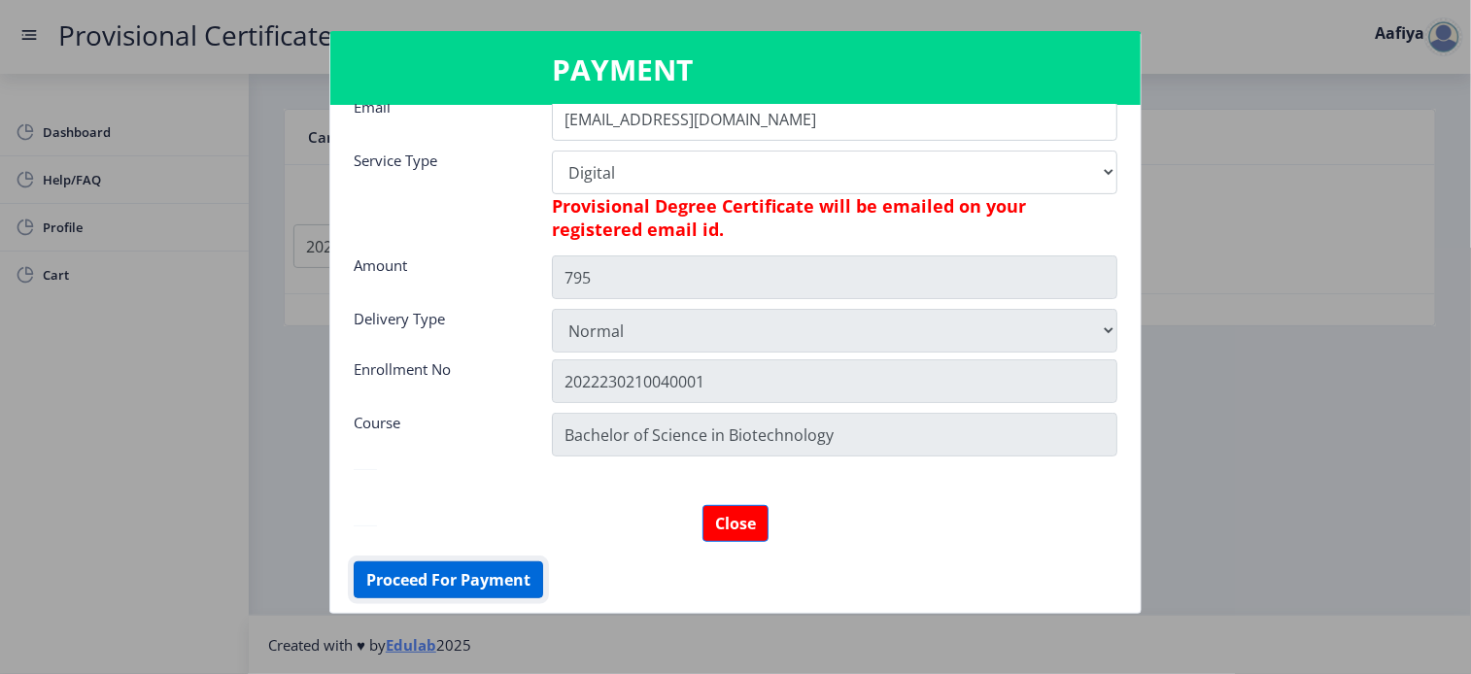
click at [471, 574] on button "Proceed For Payment" at bounding box center [448, 580] width 189 height 37
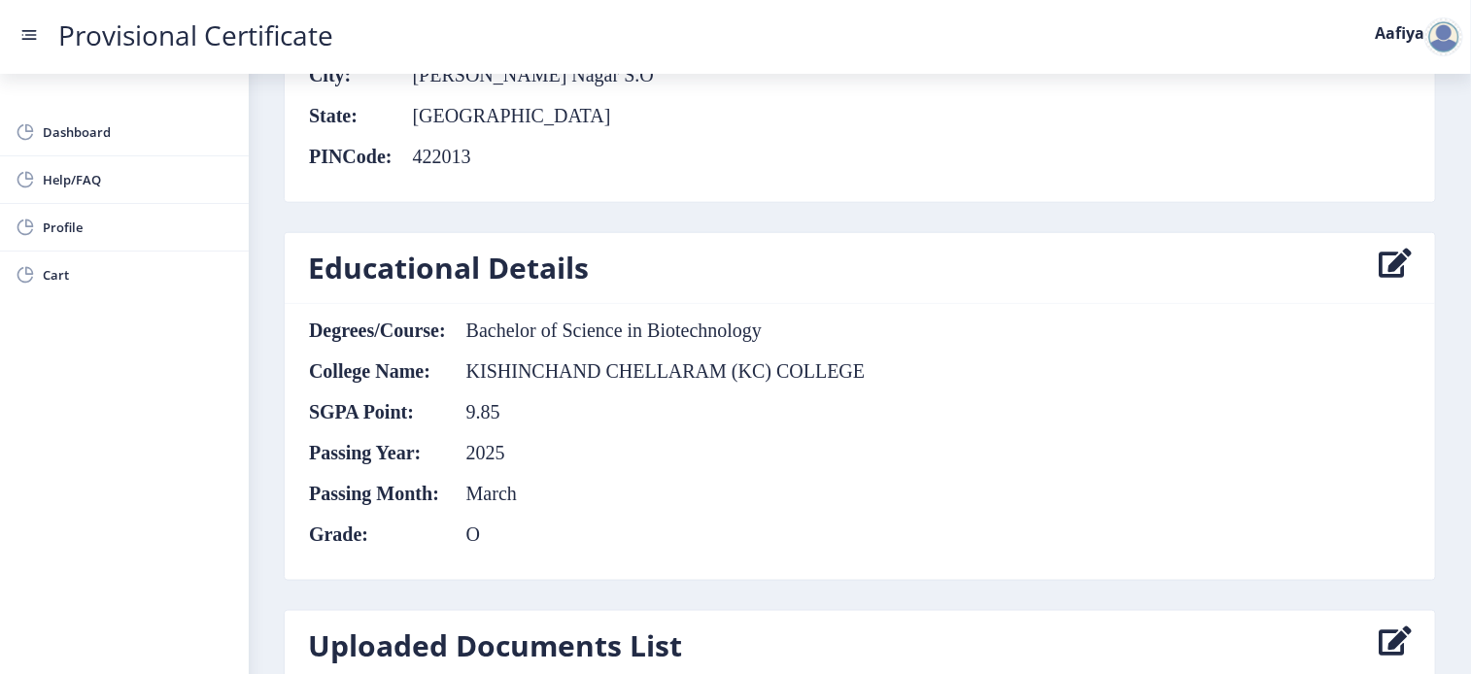
scroll to position [902, 0]
click at [1387, 261] on icon at bounding box center [1395, 268] width 33 height 39
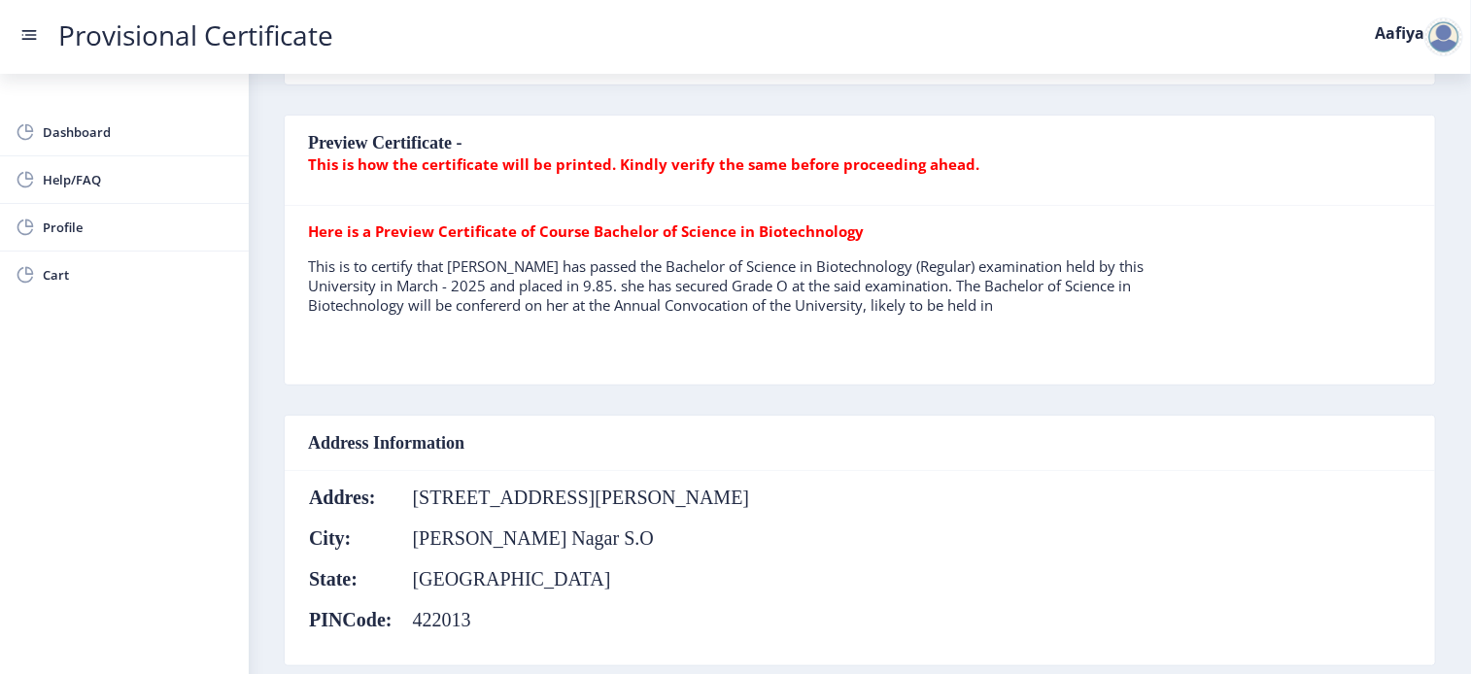
select select "O"
select select "March"
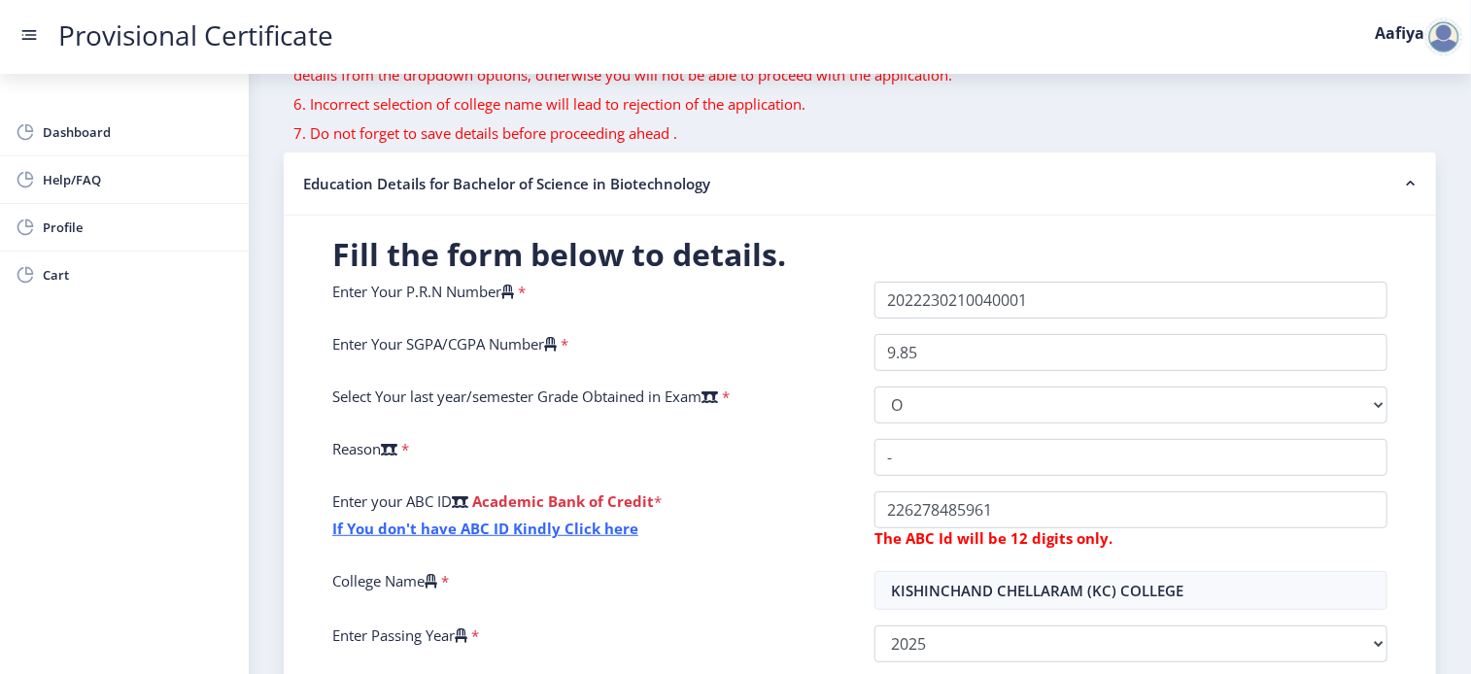
scroll to position [209, 0]
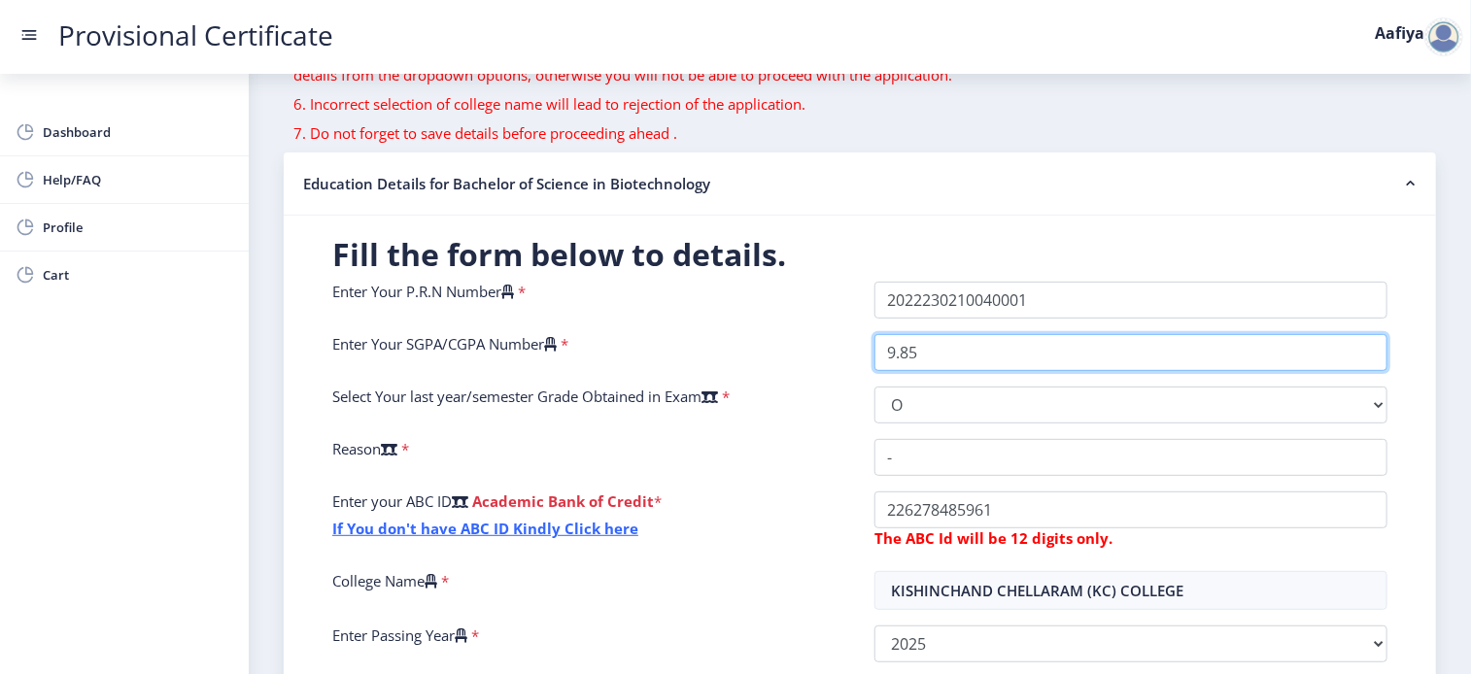
click at [949, 361] on input "9.85" at bounding box center [1130, 352] width 513 height 37
type input "9"
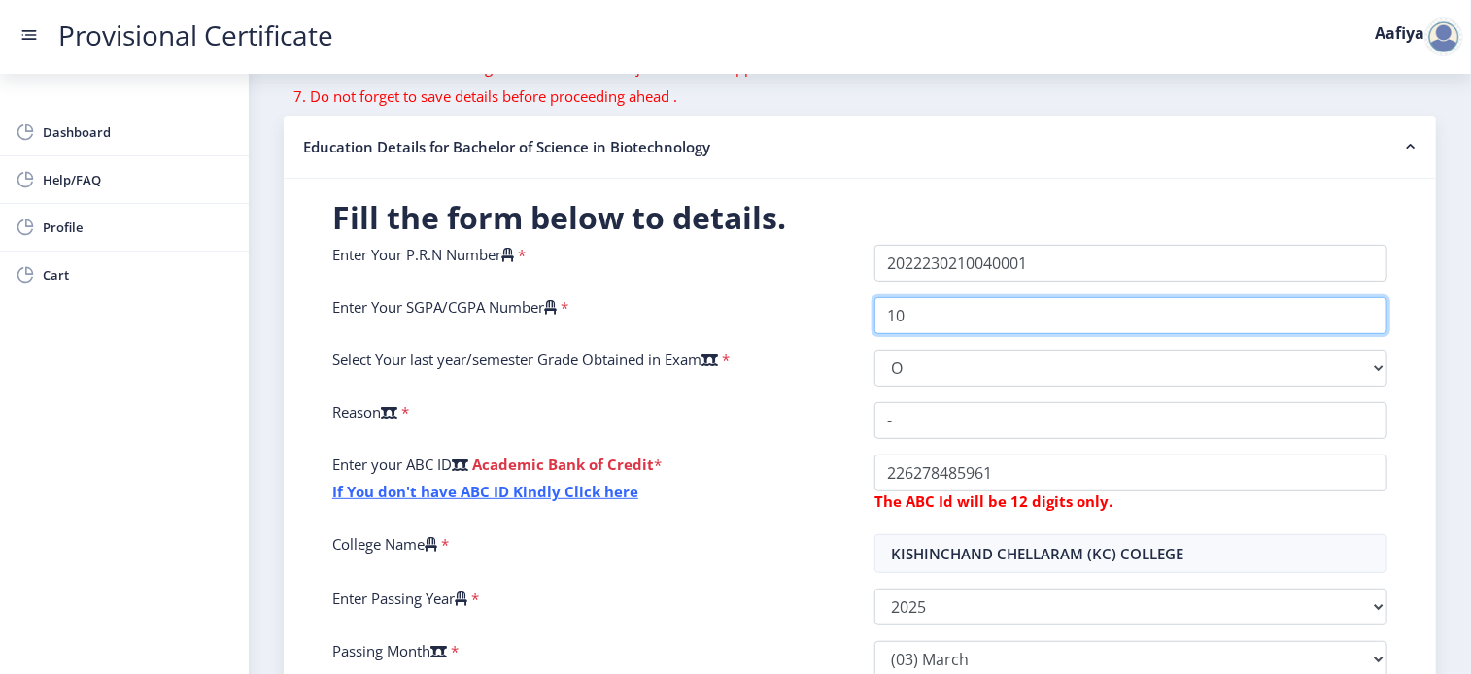
scroll to position [449, 0]
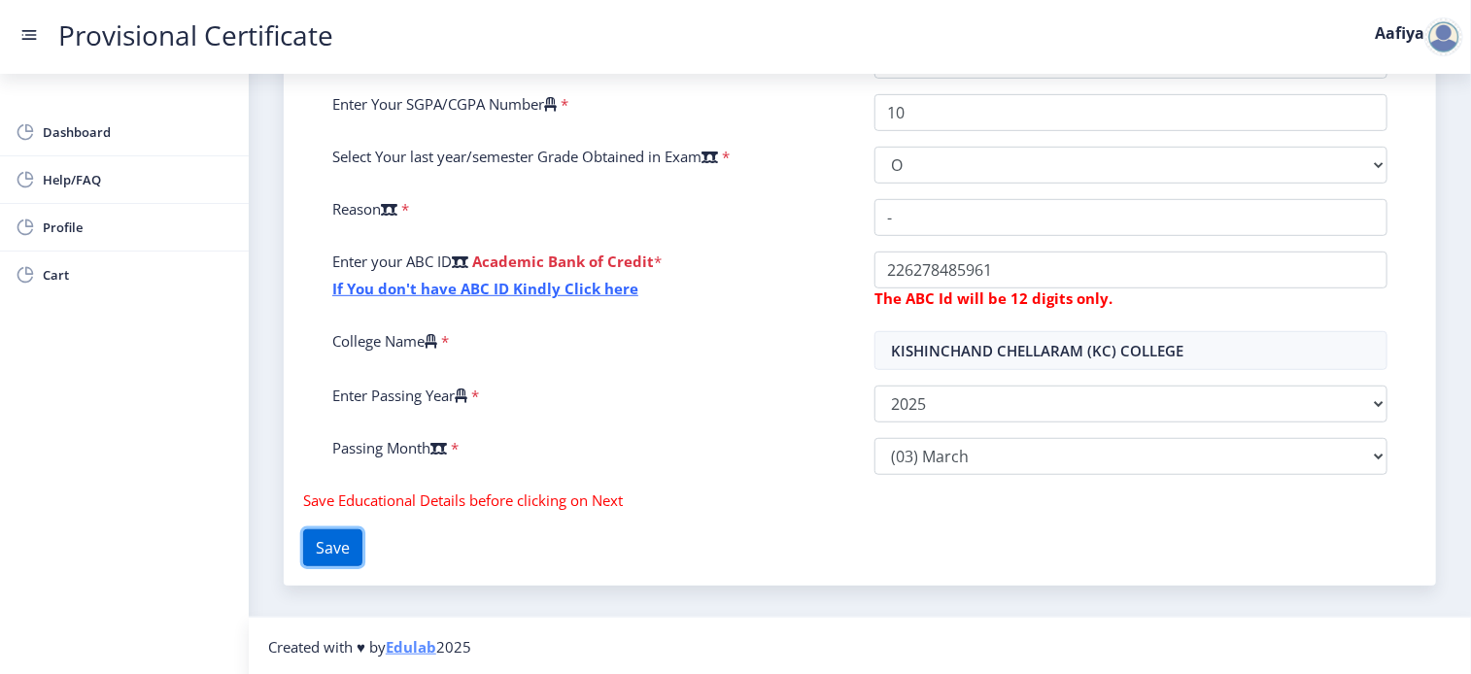
click at [339, 553] on button "Save" at bounding box center [332, 548] width 59 height 37
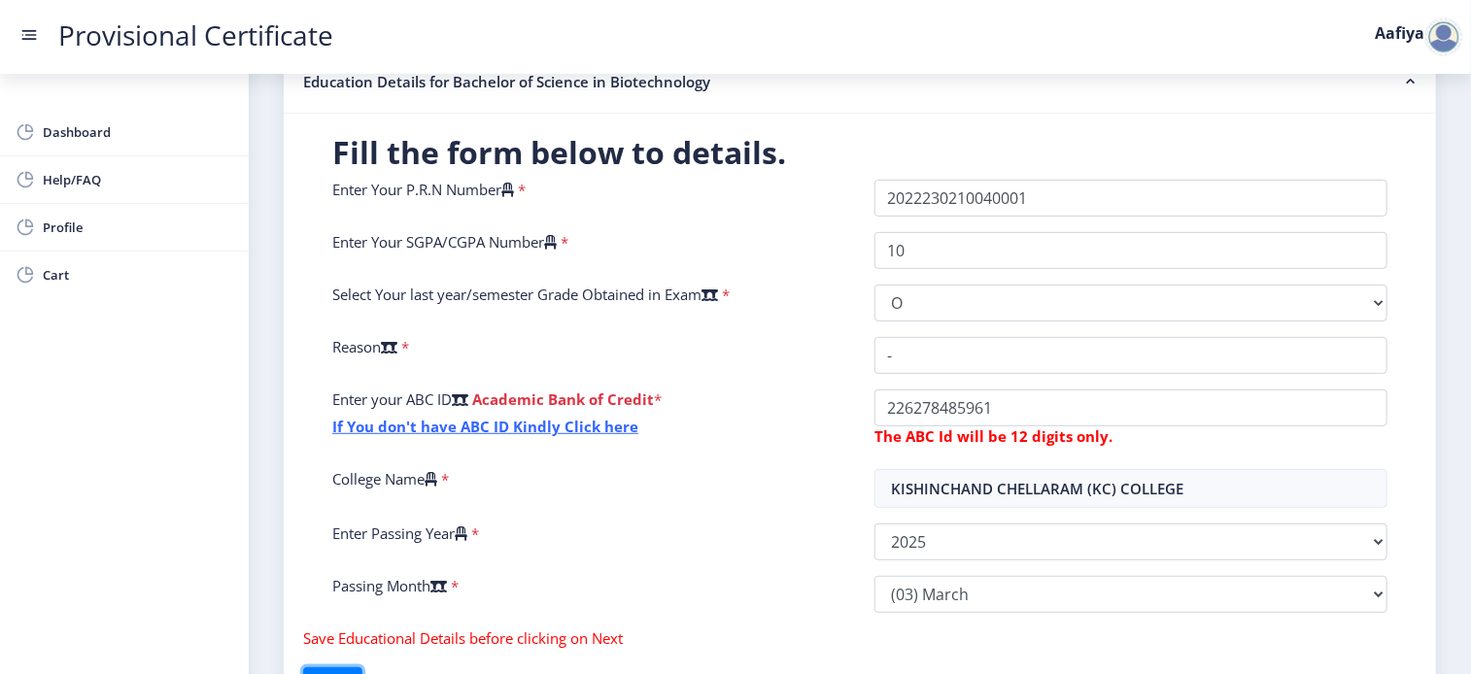
scroll to position [313, 0]
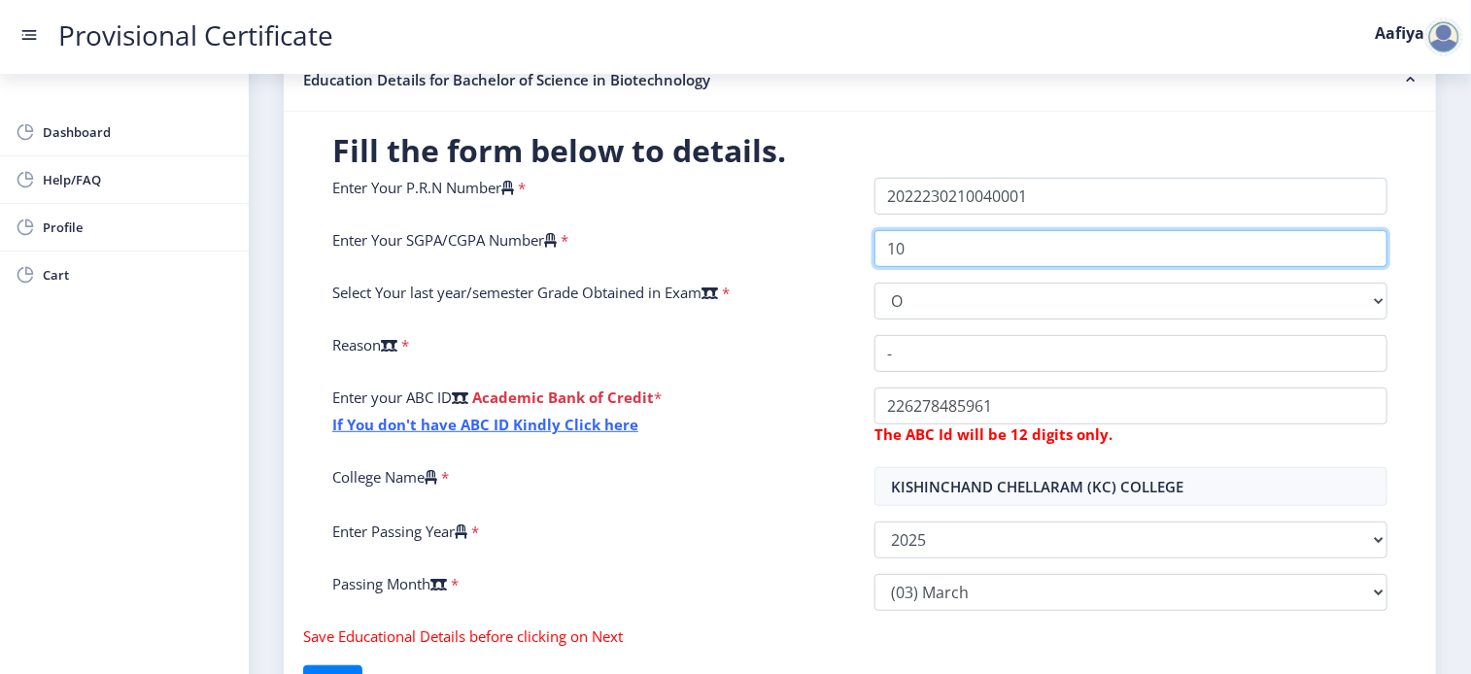
click at [911, 250] on input "10" at bounding box center [1130, 248] width 513 height 37
type input "1"
type input "9.85"
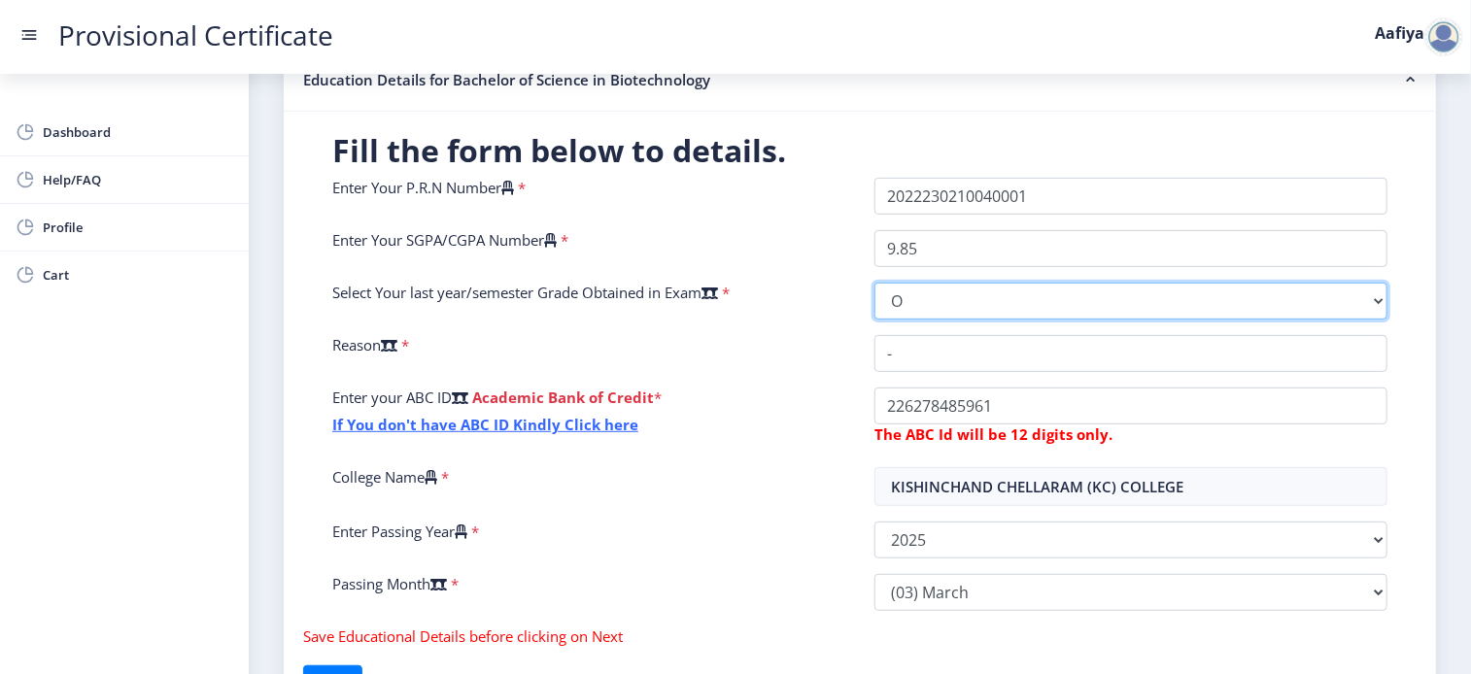
click at [1351, 310] on select "Select Grade O A+ A B+ B C D F(Fail)" at bounding box center [1130, 301] width 513 height 37
select select "A+"
click at [874, 283] on select "Select Grade O A+ A B+ B C D F(Fail)" at bounding box center [1130, 301] width 513 height 37
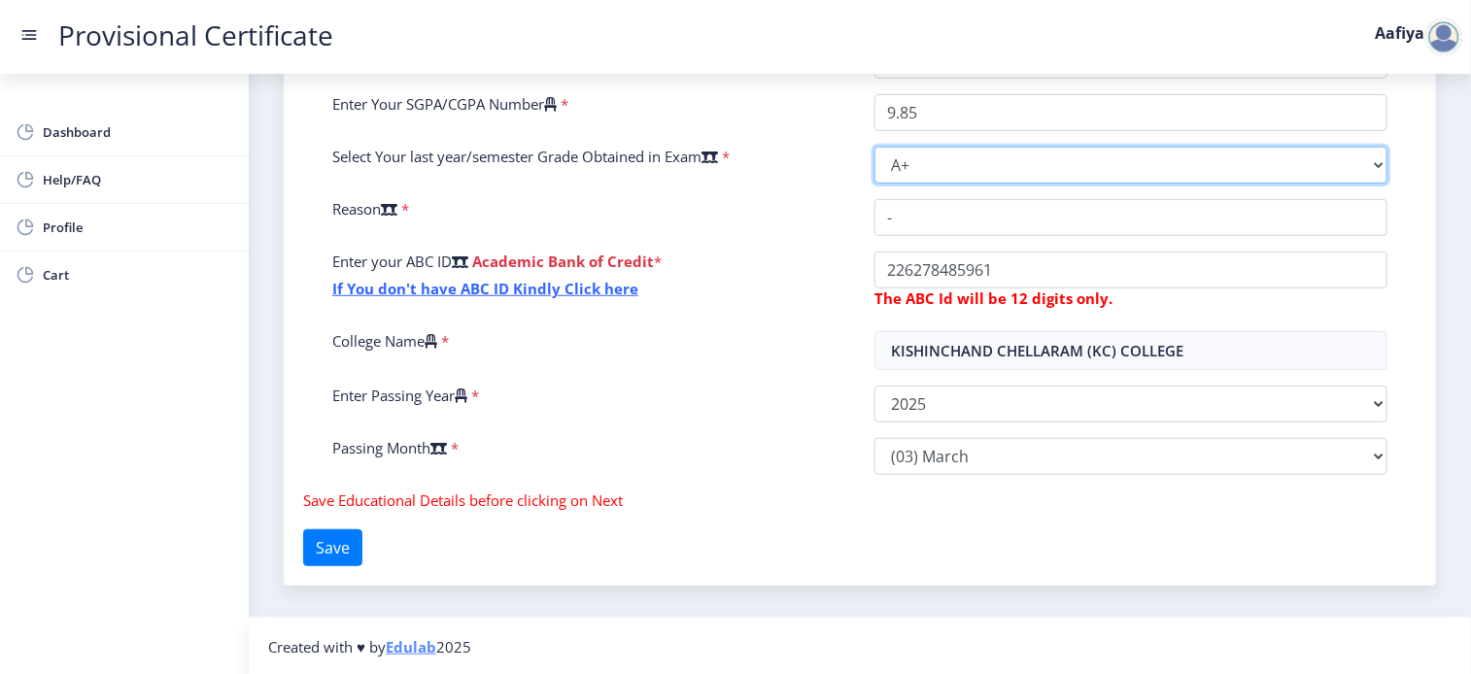
scroll to position [441, 0]
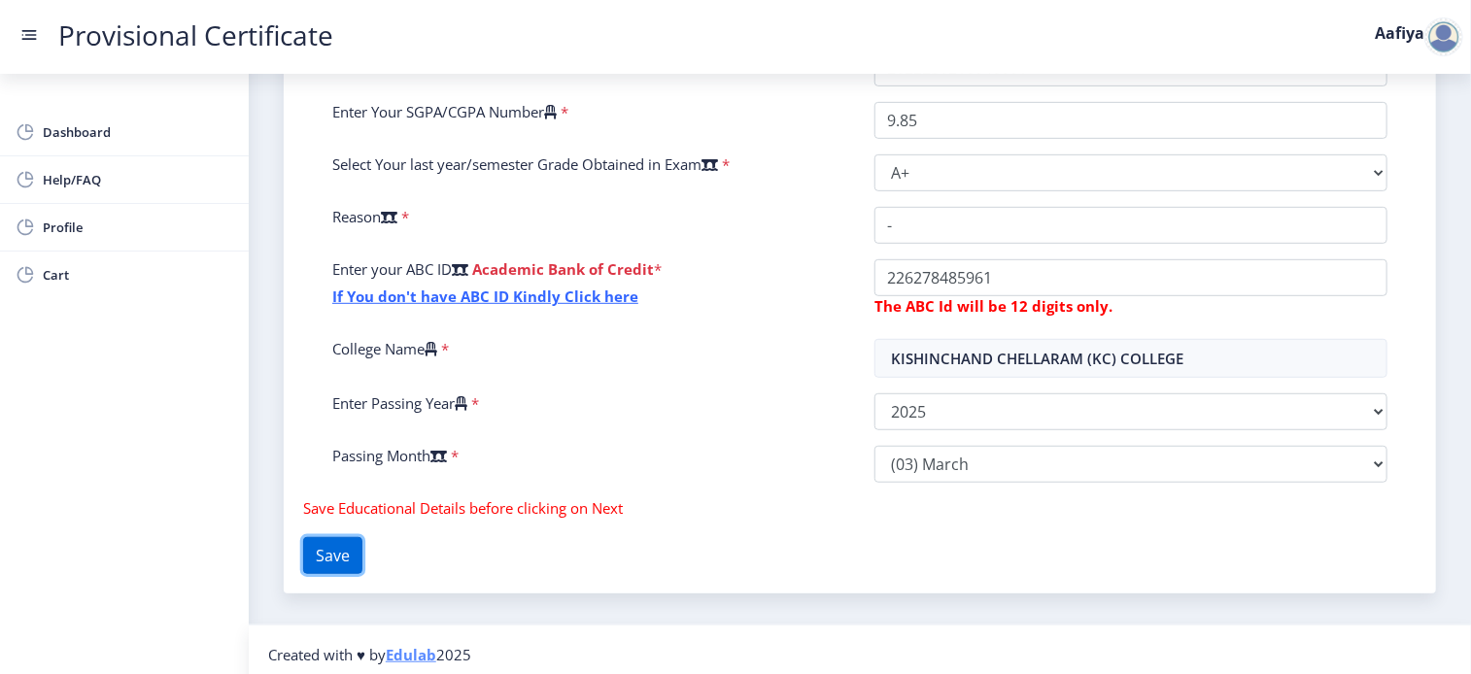
click at [349, 548] on button "Save" at bounding box center [332, 555] width 59 height 37
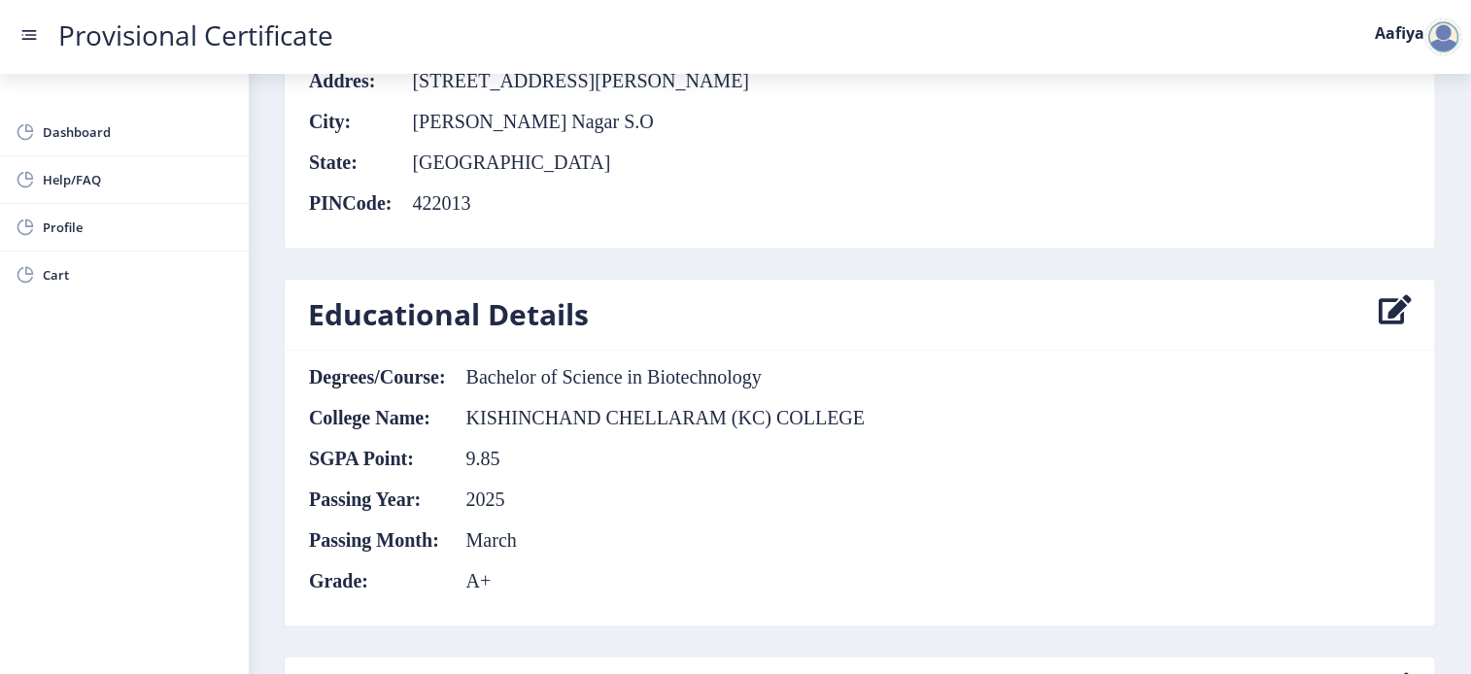
scroll to position [871, 0]
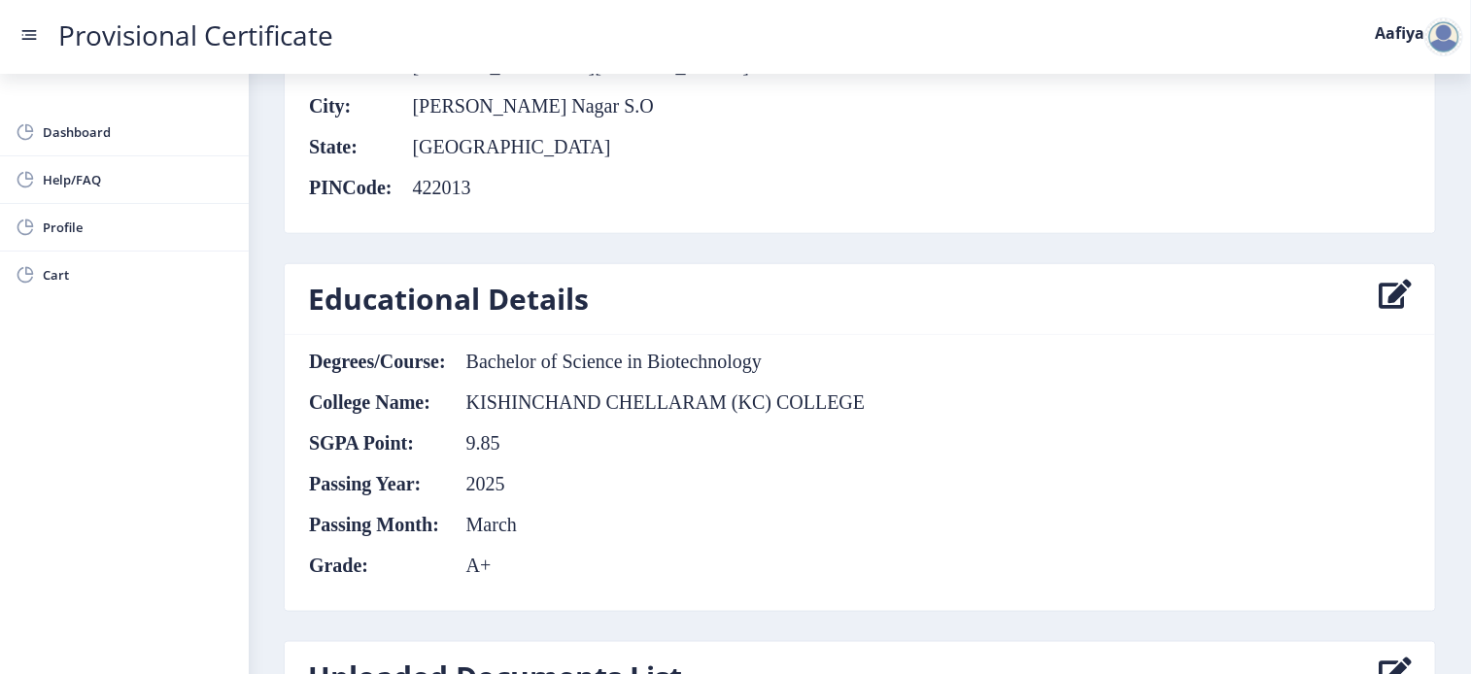
click at [1384, 297] on icon at bounding box center [1395, 299] width 33 height 39
select select "A+"
select select "March"
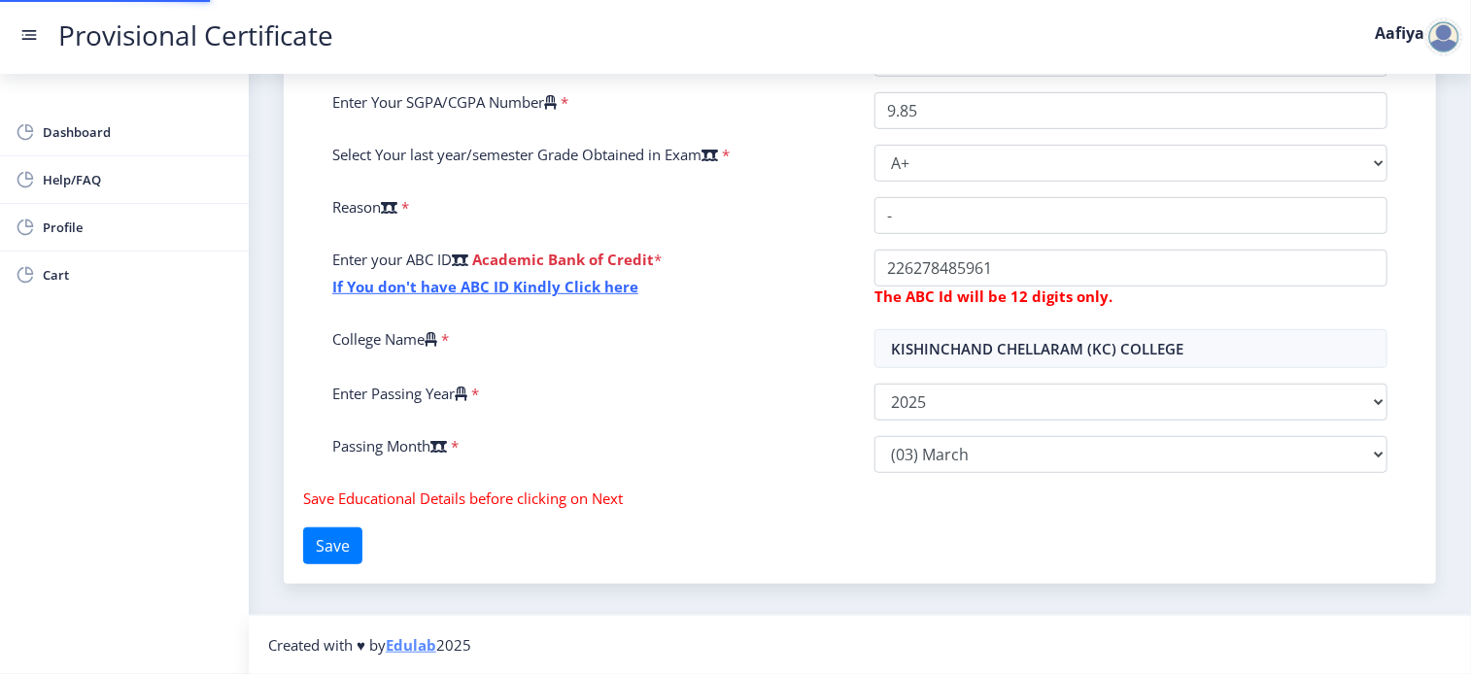
scroll to position [438, 0]
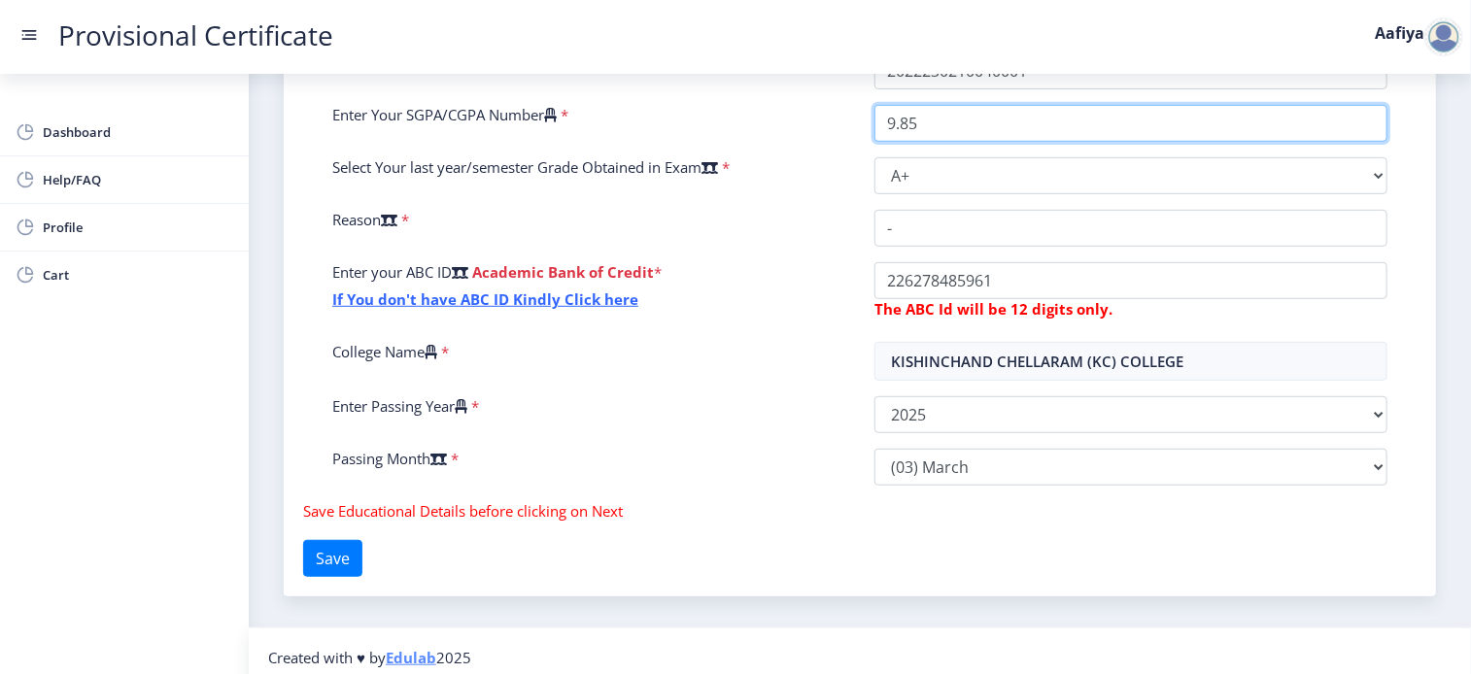
click at [942, 122] on input "9.85" at bounding box center [1130, 123] width 513 height 37
type input "9"
type input "10"
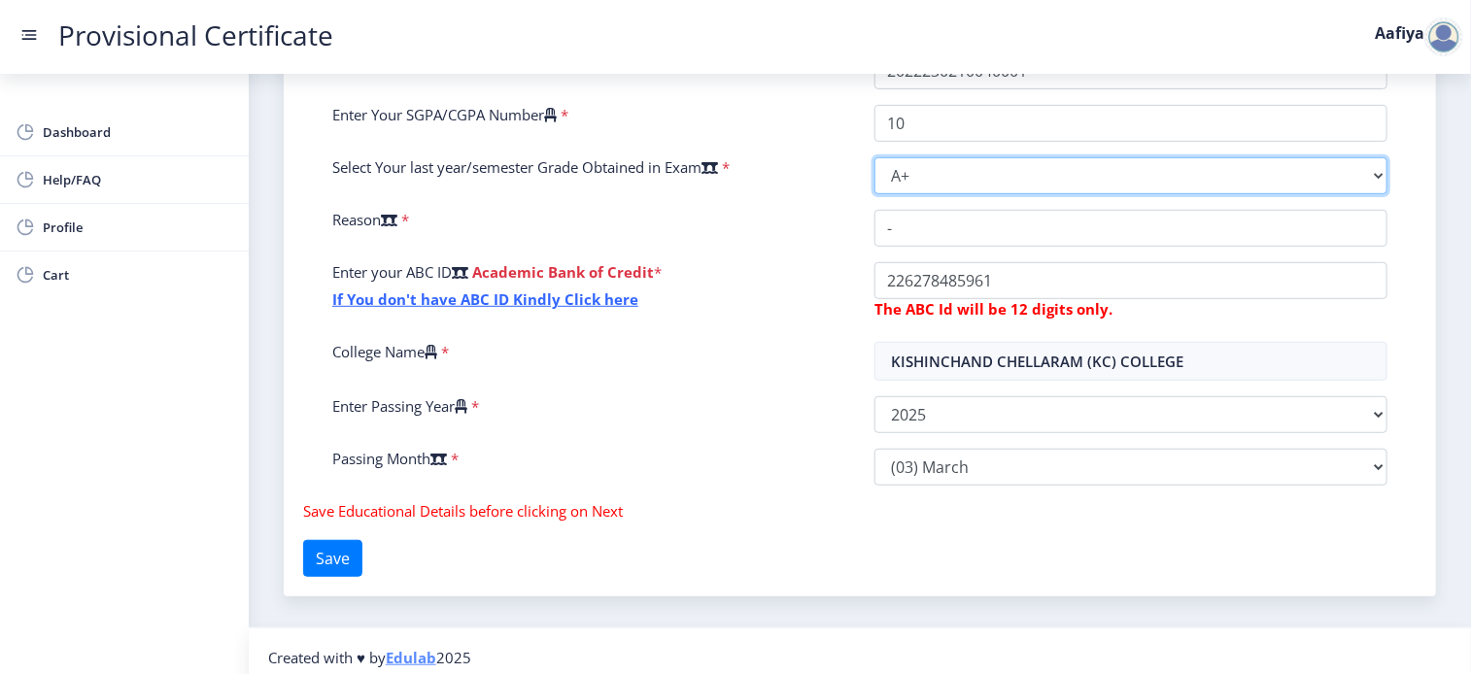
click at [1364, 169] on select "Select Grade O A+ A B+ B C D F(Fail)" at bounding box center [1130, 175] width 513 height 37
select select "O"
click at [874, 157] on select "Select Grade O A+ A B+ B C D F(Fail)" at bounding box center [1130, 175] width 513 height 37
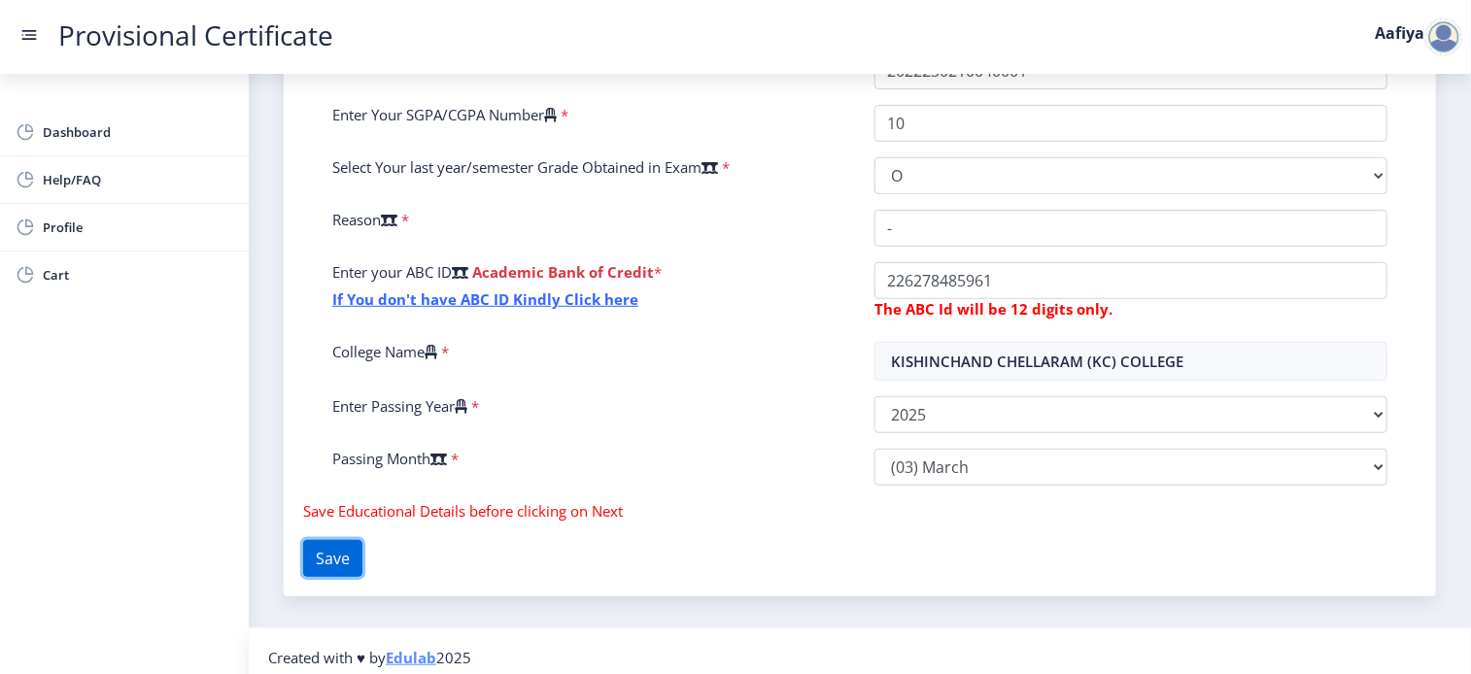
click at [340, 555] on button "Save" at bounding box center [332, 558] width 59 height 37
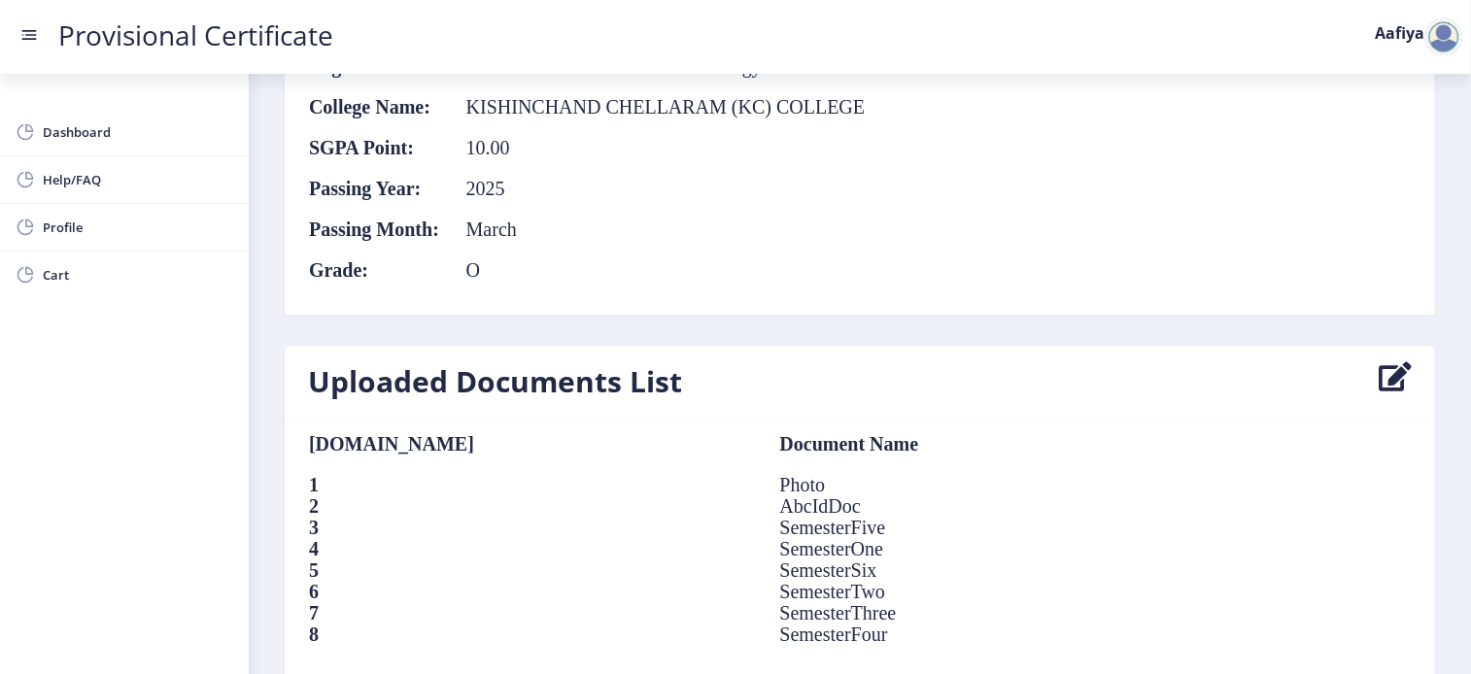
scroll to position [1324, 0]
